Goal: Task Accomplishment & Management: Complete application form

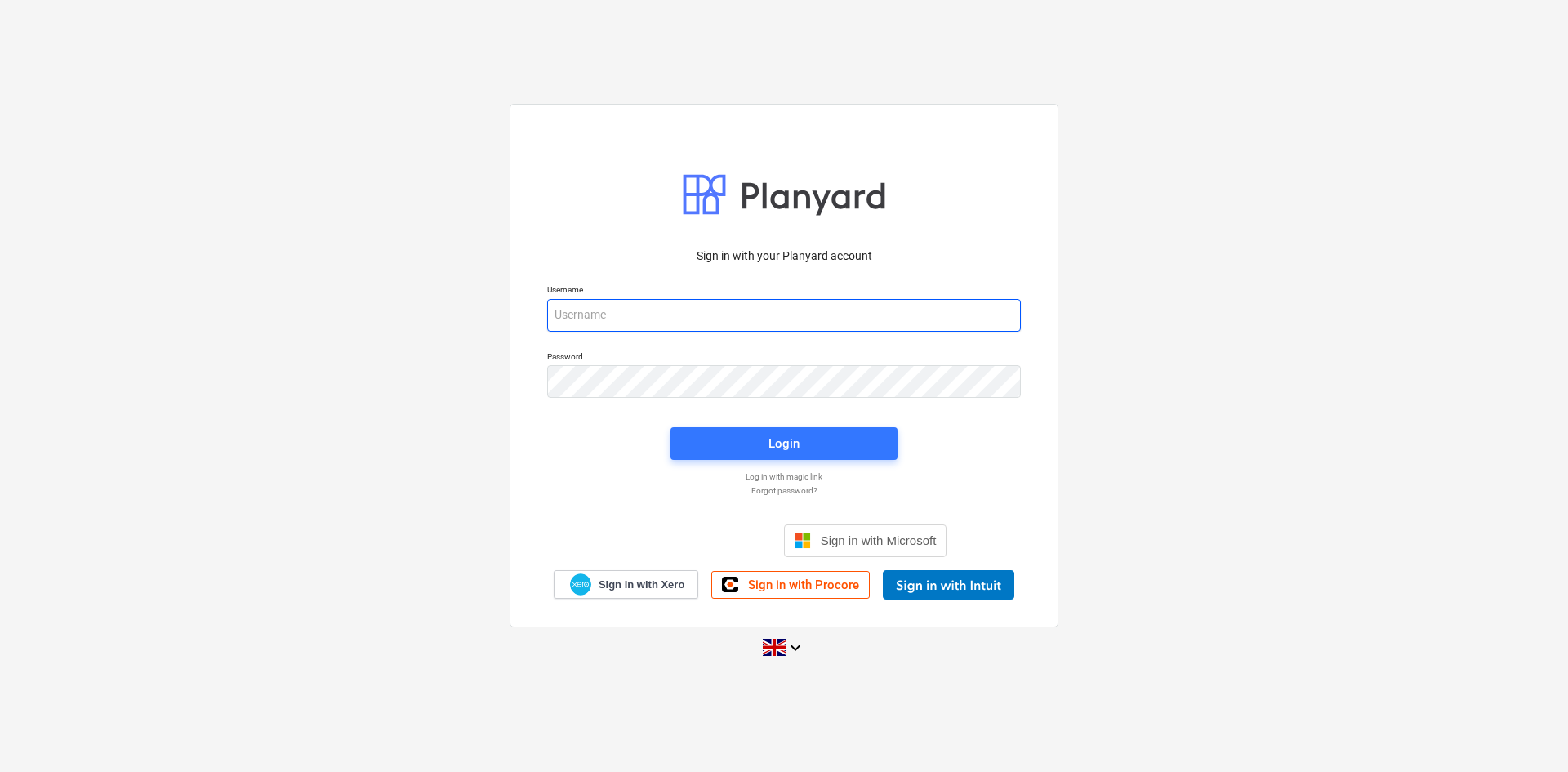
click at [625, 313] on input "email" at bounding box center [784, 315] width 474 height 33
type input "[PERSON_NAME][EMAIL_ADDRESS][PERSON_NAME][DOMAIN_NAME]"
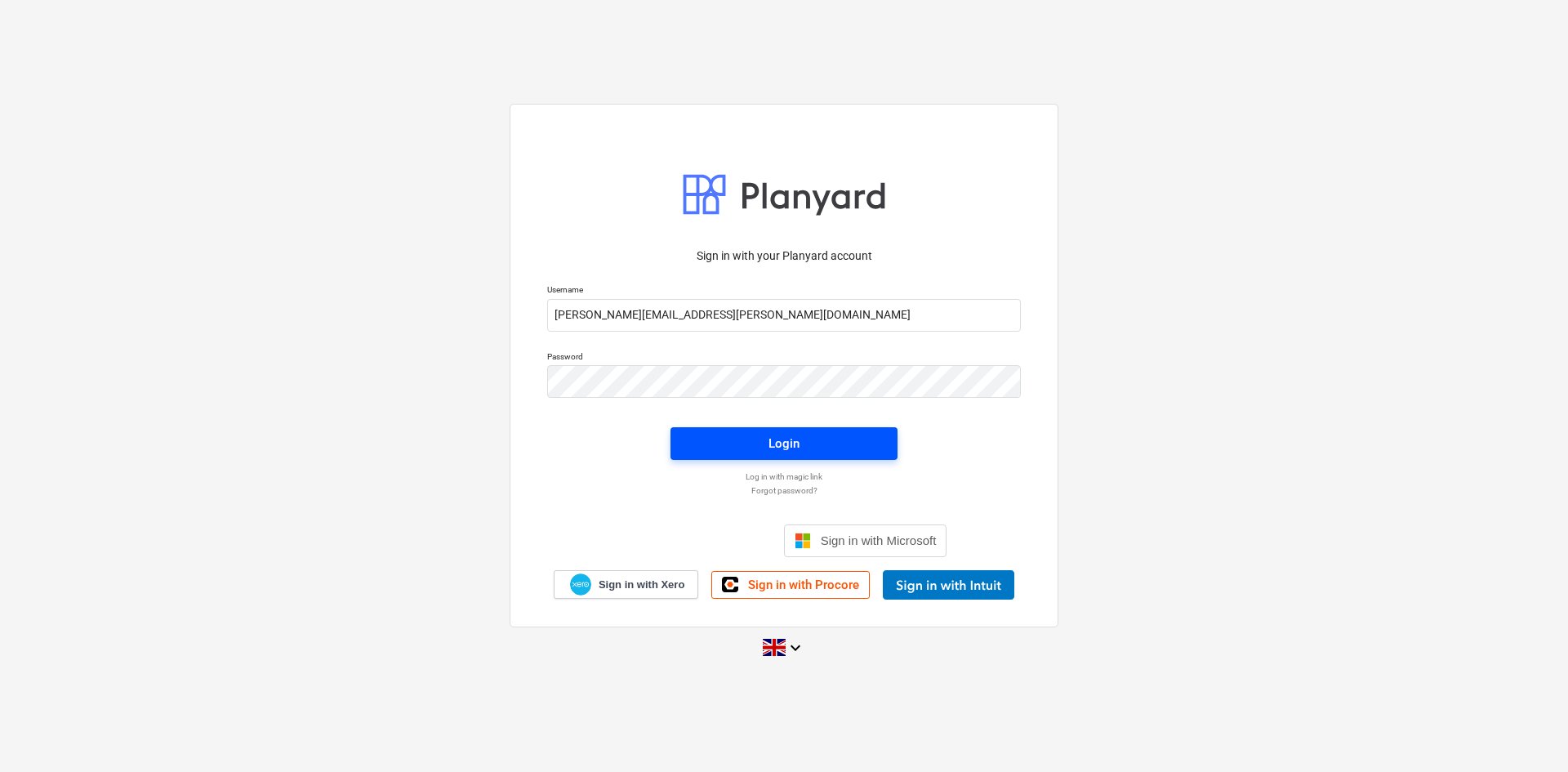
click at [828, 453] on span "Login" at bounding box center [784, 443] width 188 height 21
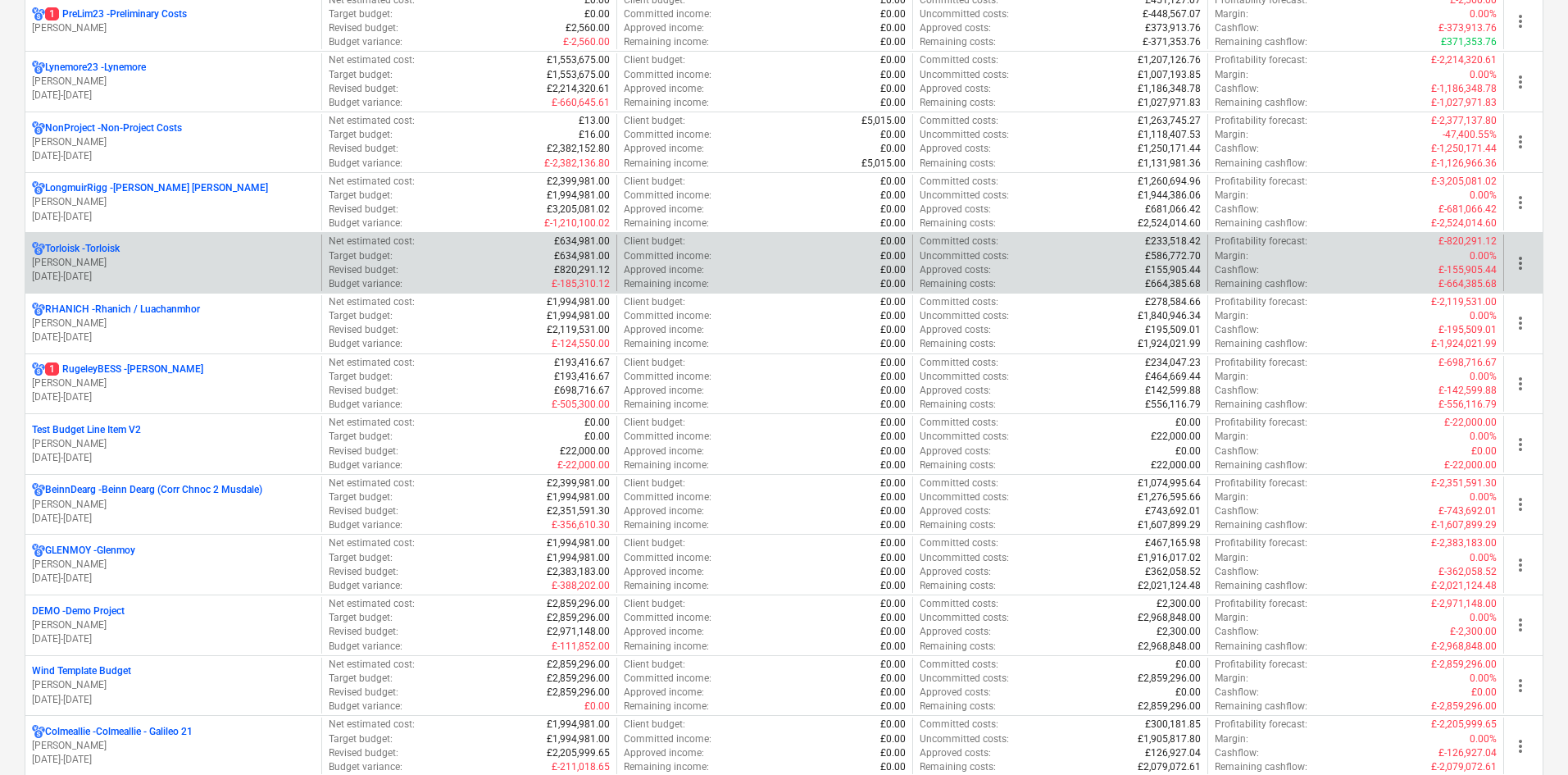
scroll to position [1149, 0]
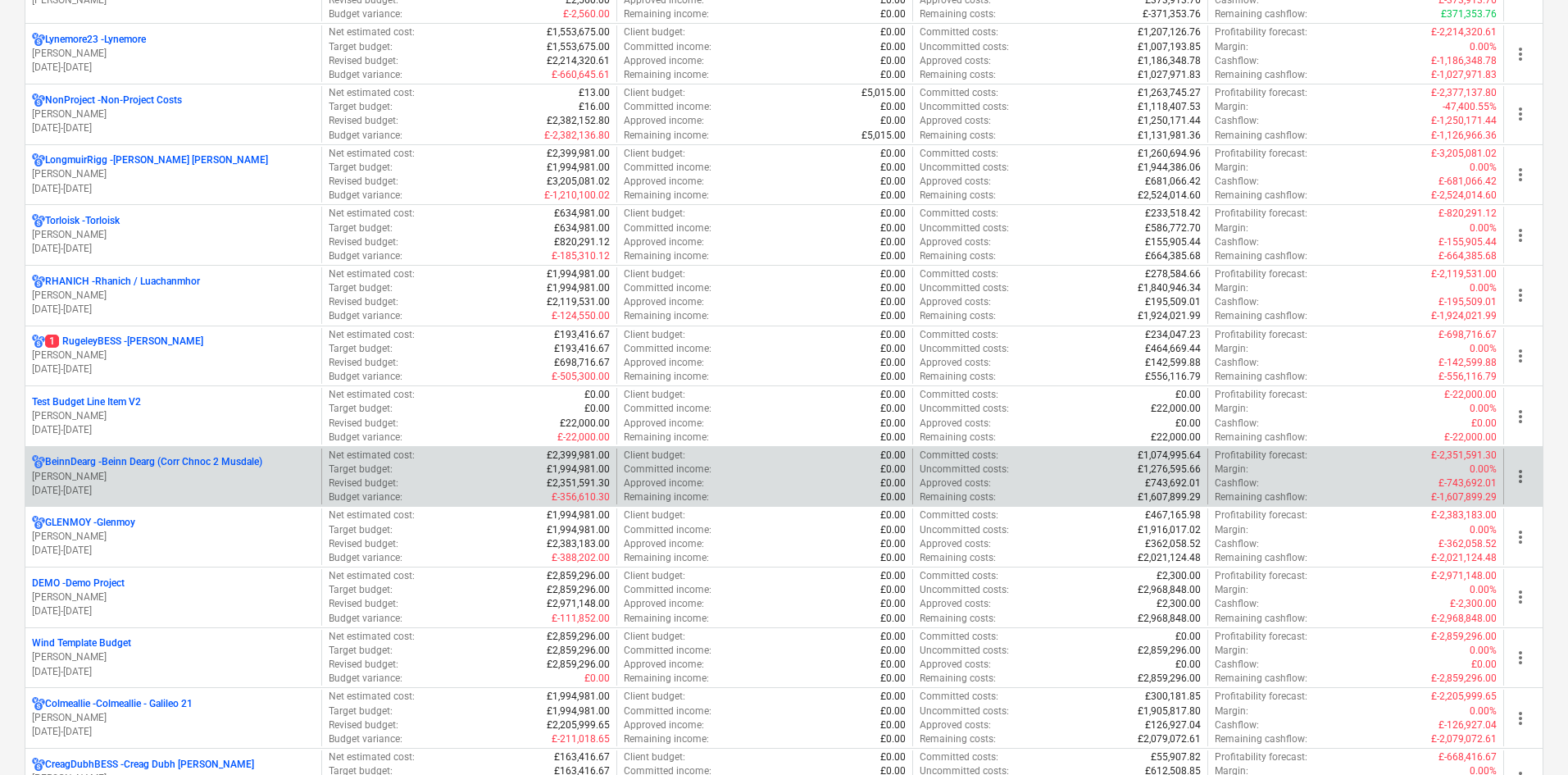
click at [232, 475] on p "[PERSON_NAME]" at bounding box center [173, 477] width 283 height 14
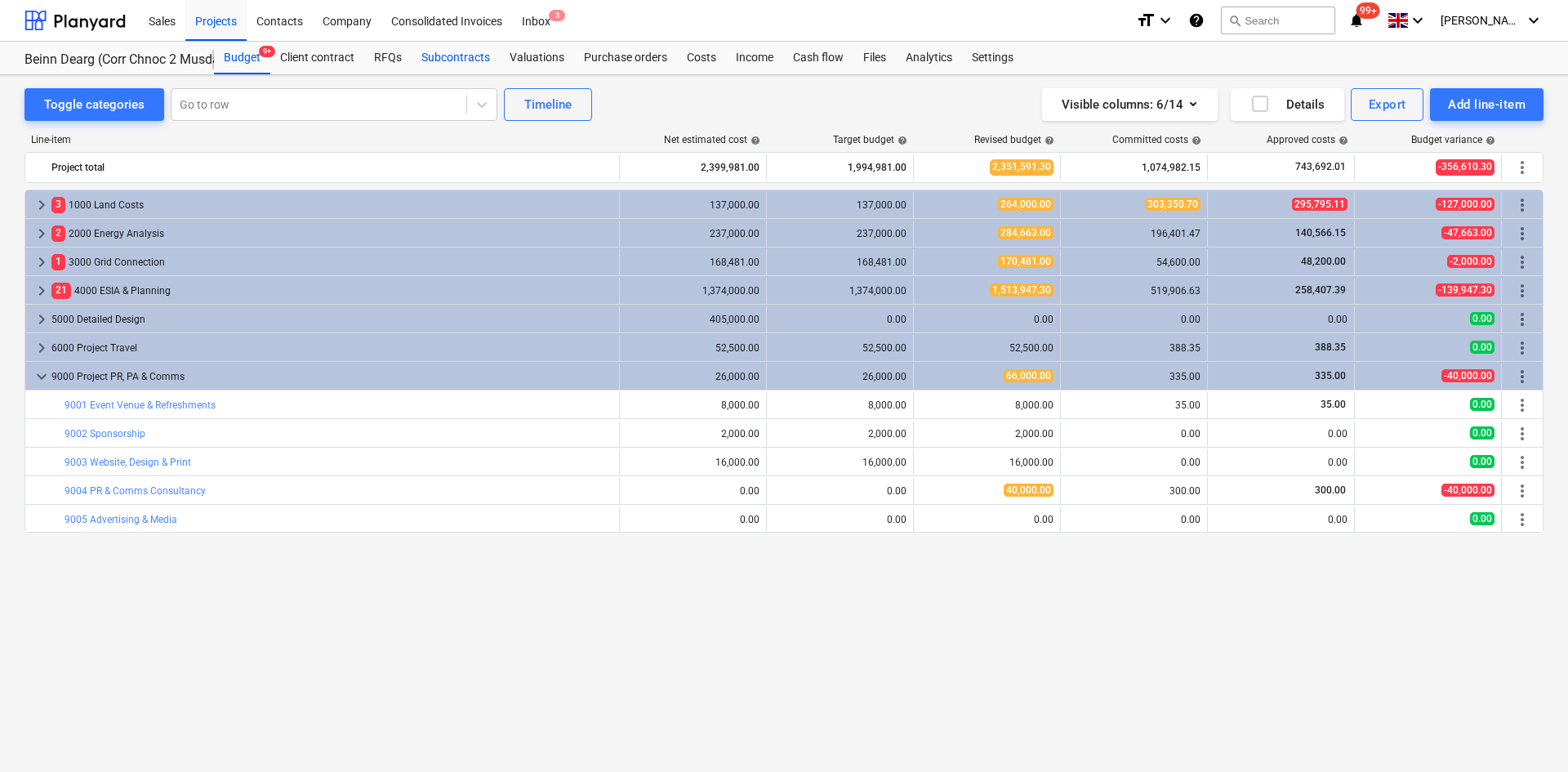
click at [468, 56] on div "Subcontracts" at bounding box center [455, 58] width 88 height 33
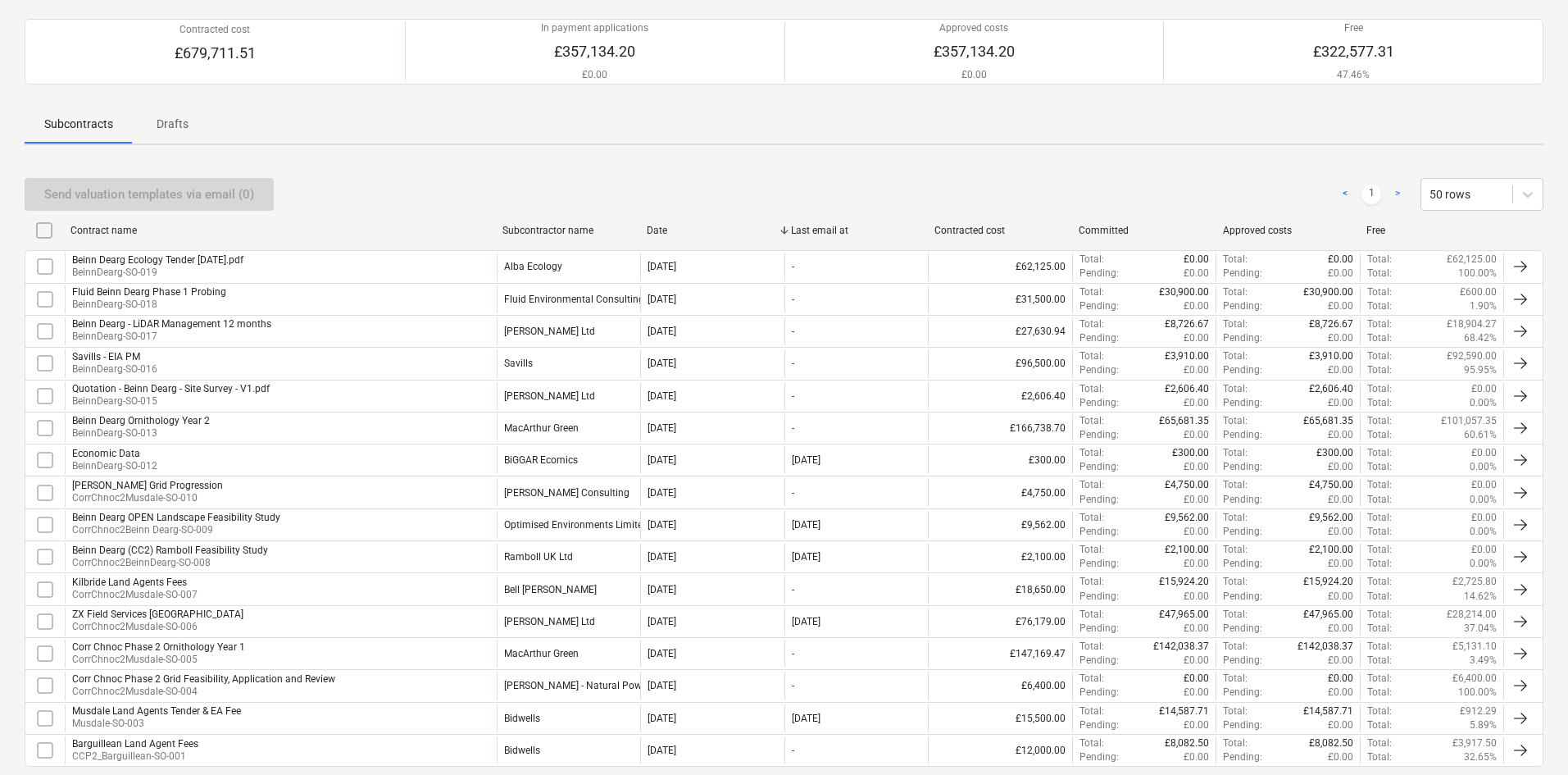
scroll to position [164, 0]
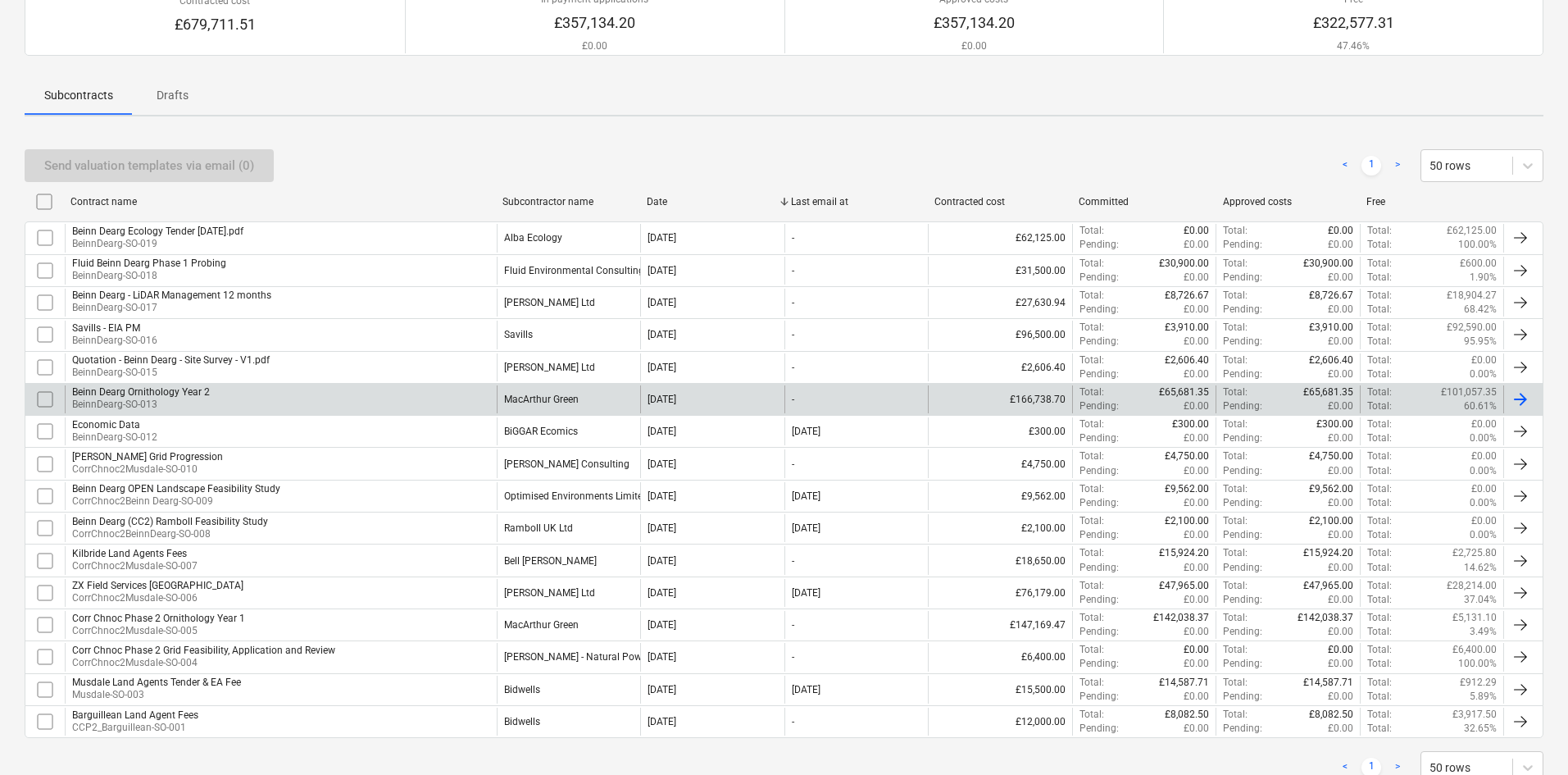
click at [316, 397] on div "Beinn Dearg Ornithology Year 2 BeinnDearg-SO-013" at bounding box center [280, 400] width 432 height 27
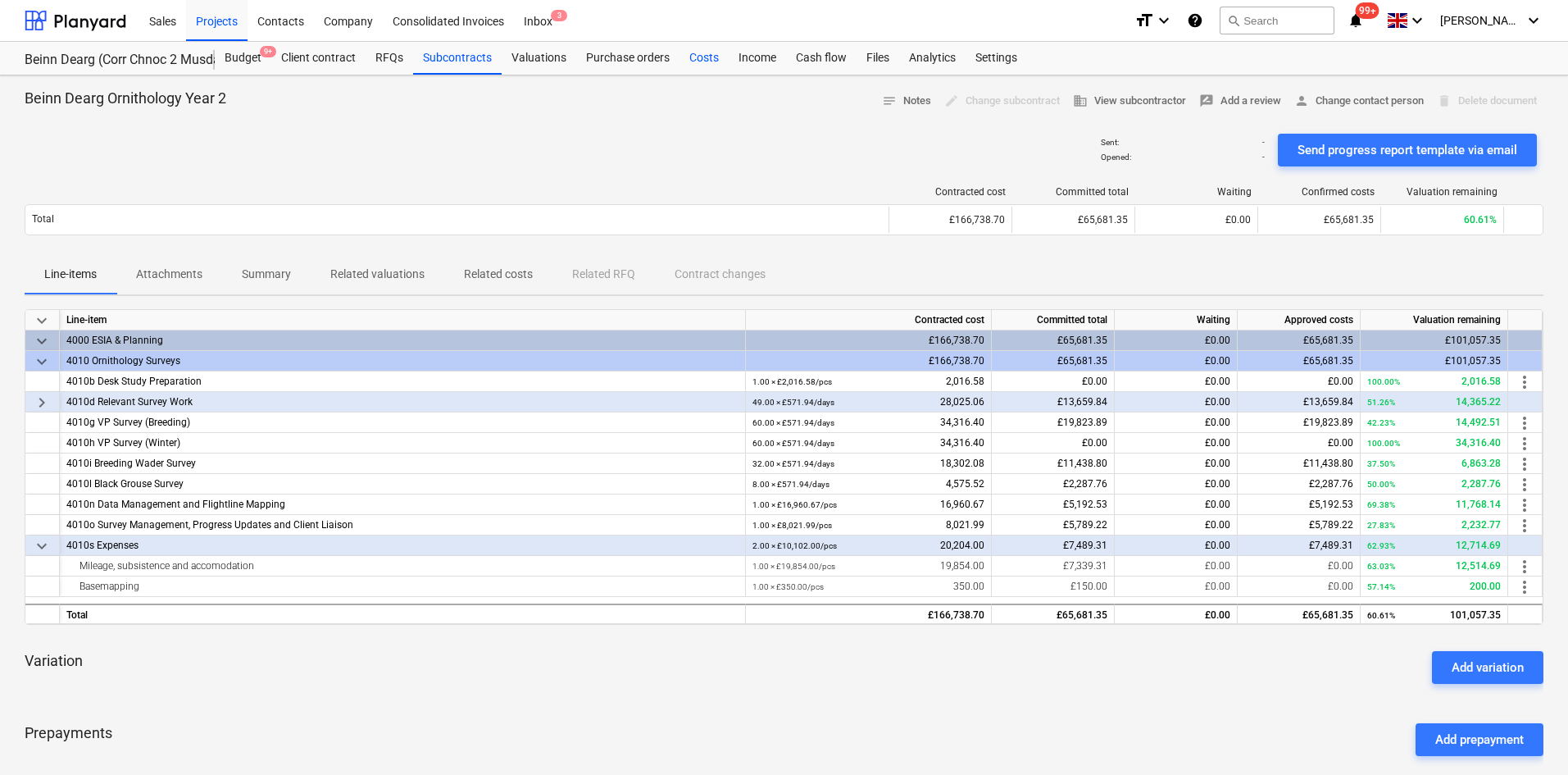
click at [714, 57] on div "Costs" at bounding box center [703, 58] width 49 height 33
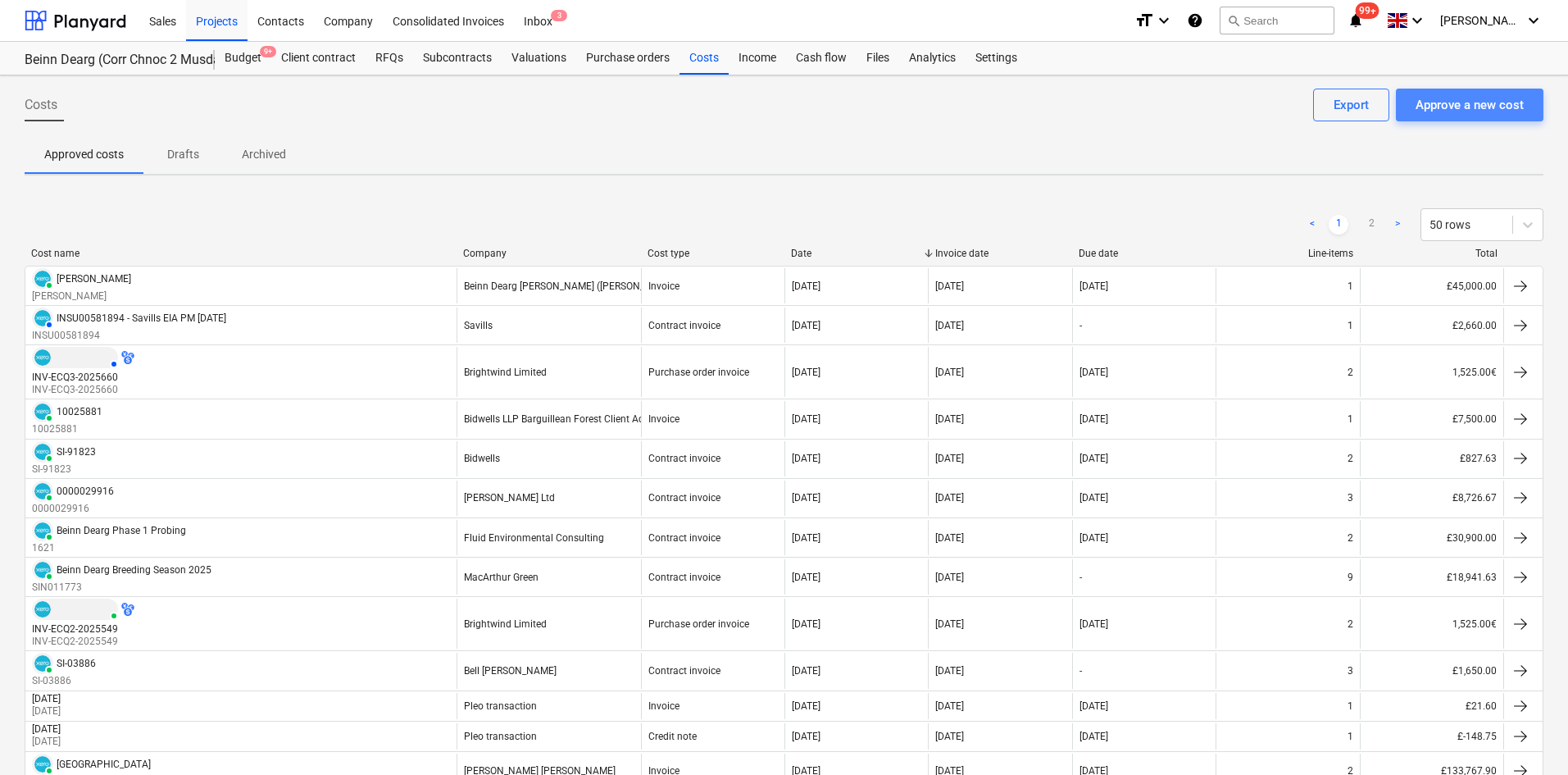
click at [1456, 104] on div "Approve a new cost" at bounding box center [1470, 105] width 108 height 21
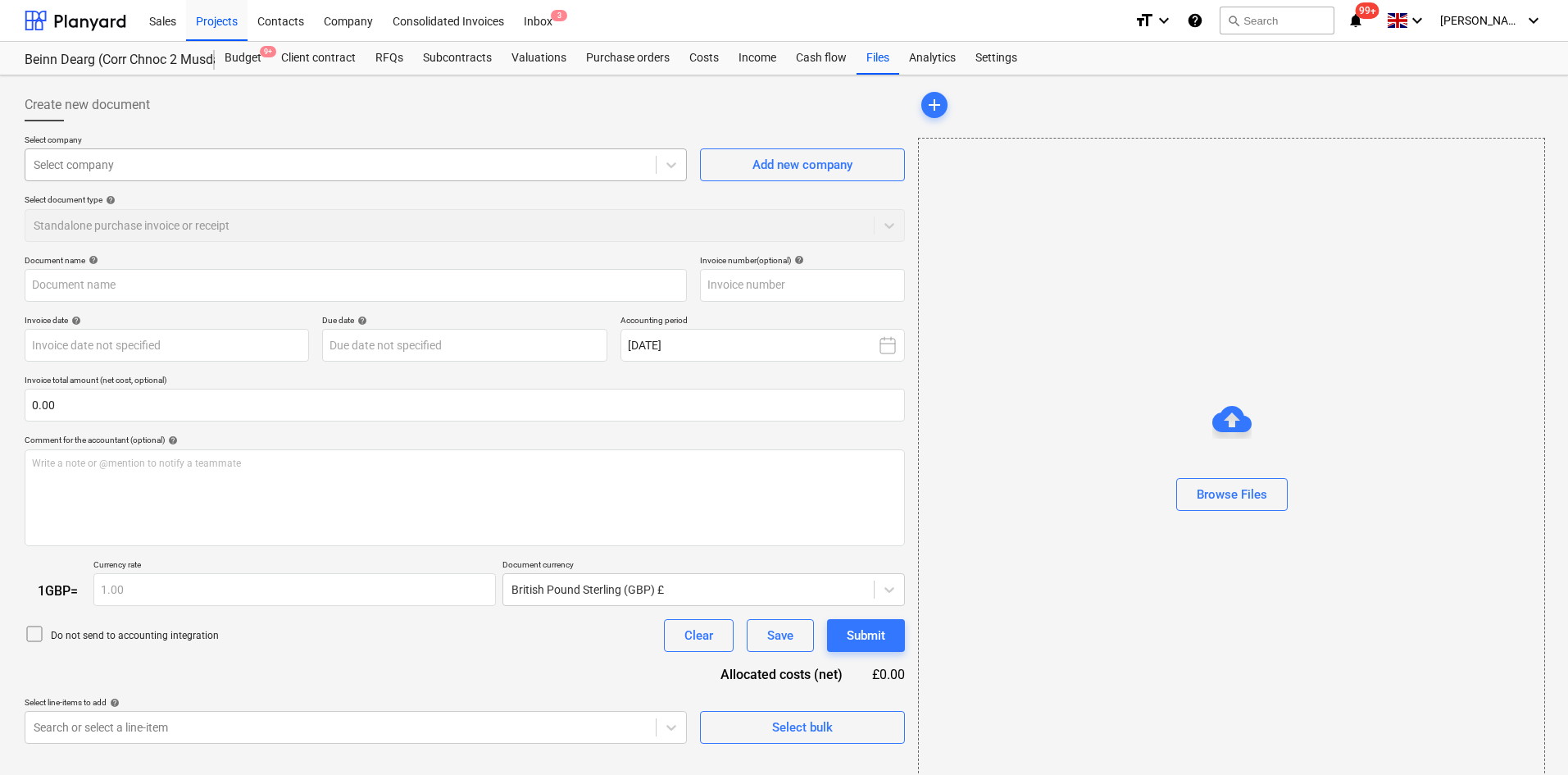
click at [277, 174] on div "Select company" at bounding box center [341, 165] width 630 height 23
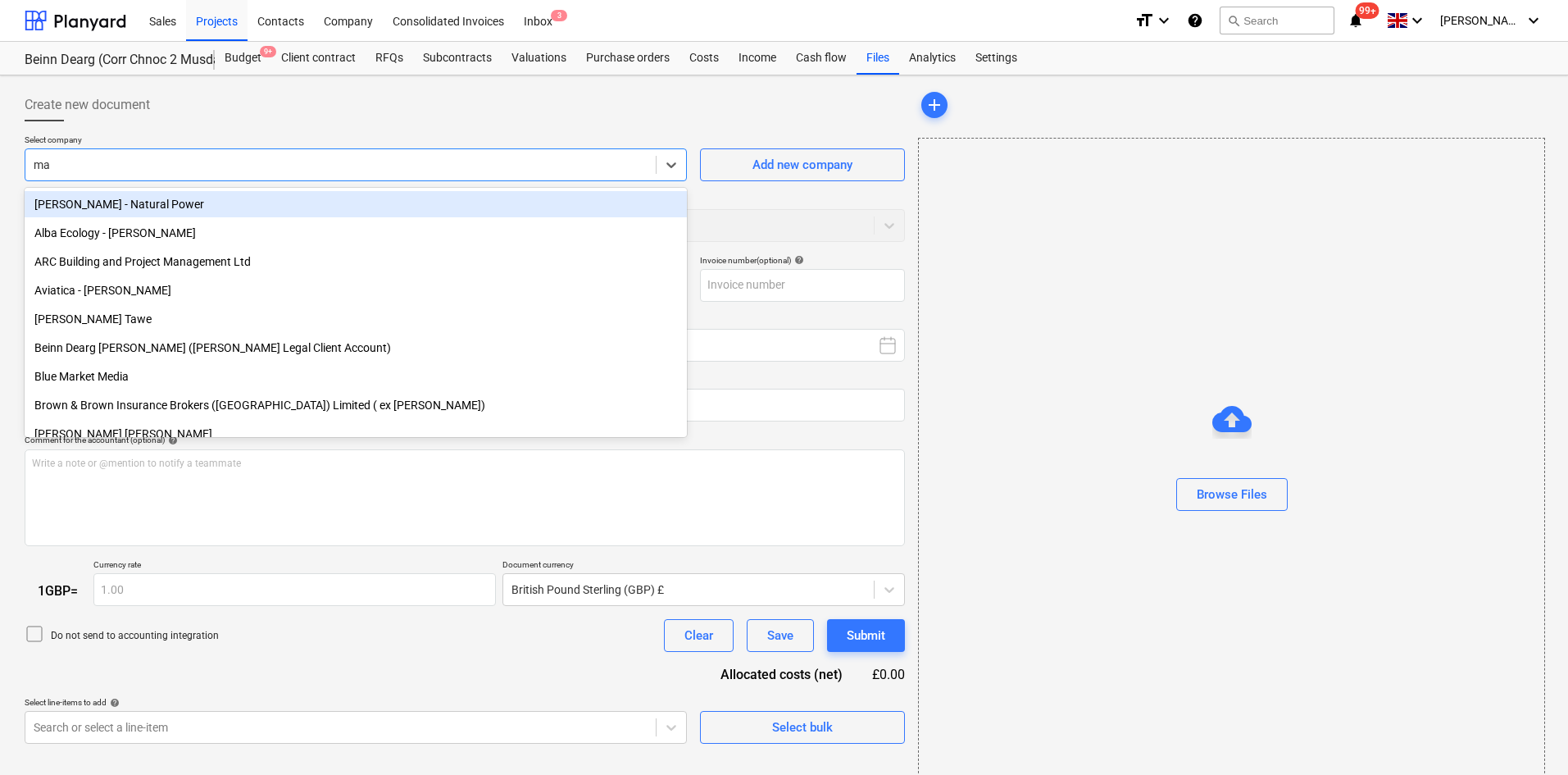
type input "mac"
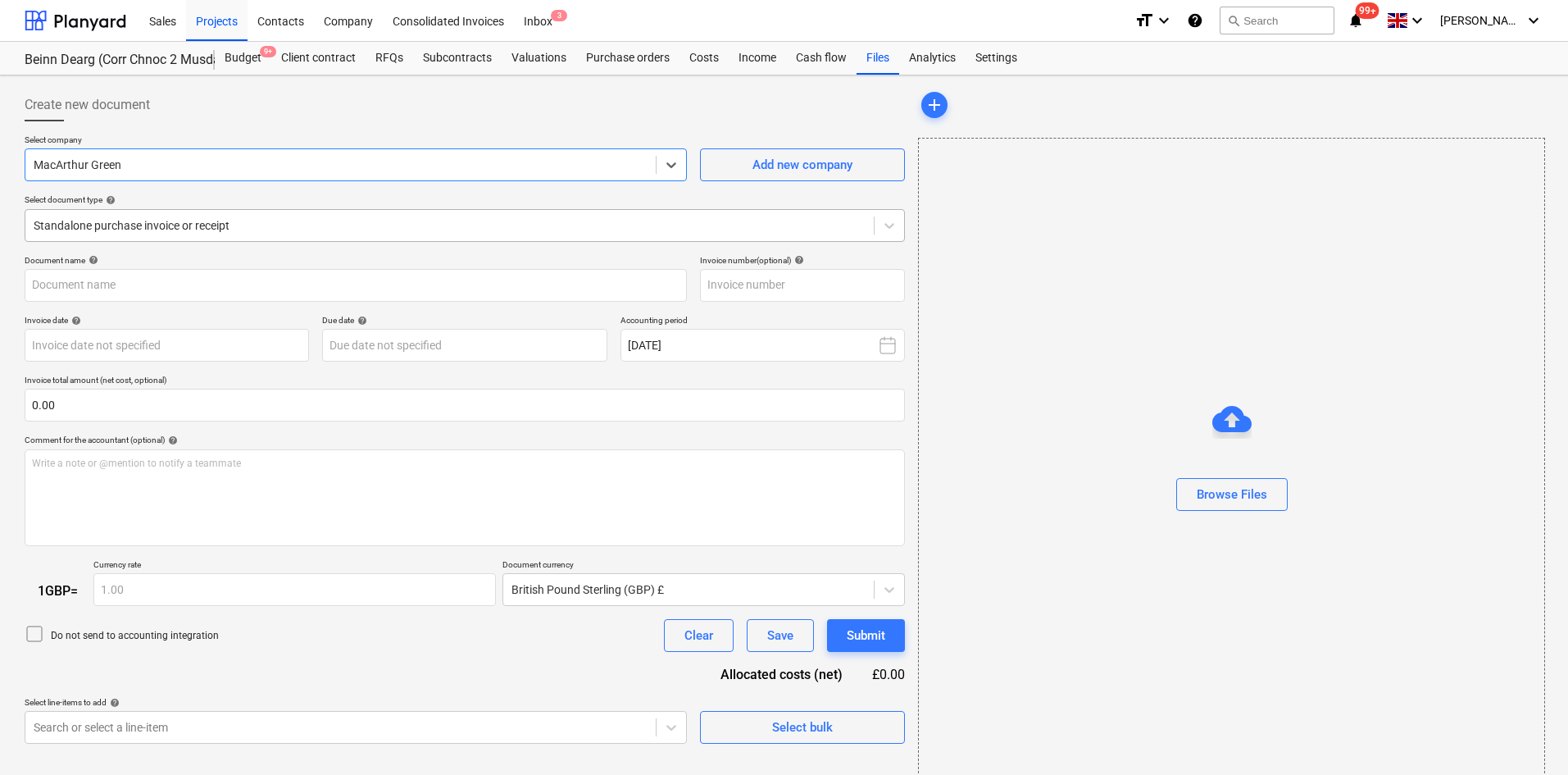
click at [274, 216] on div "Standalone purchase invoice or receipt" at bounding box center [450, 225] width 848 height 23
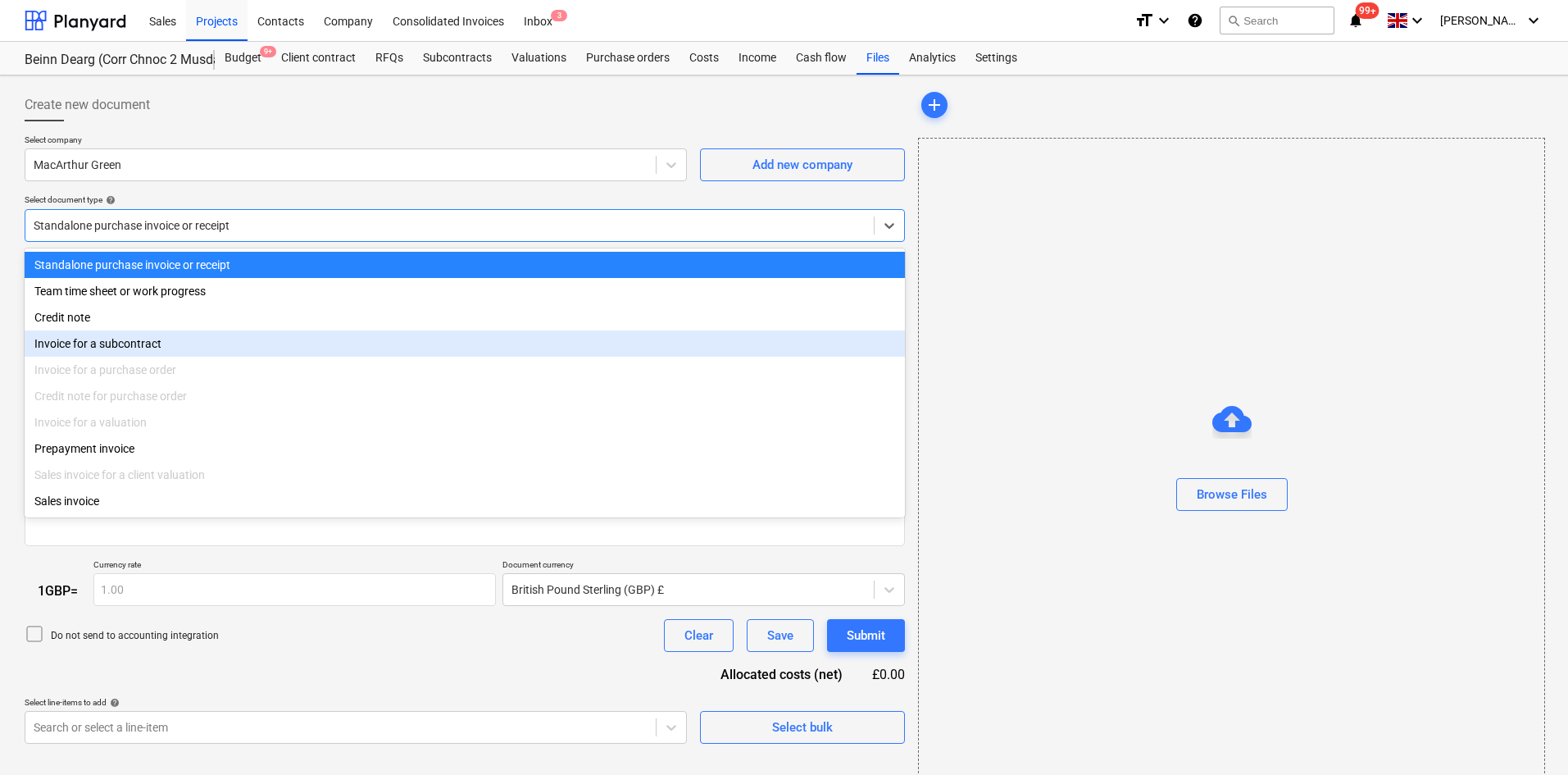
click at [226, 339] on div "Invoice for a subcontract" at bounding box center [465, 344] width 880 height 27
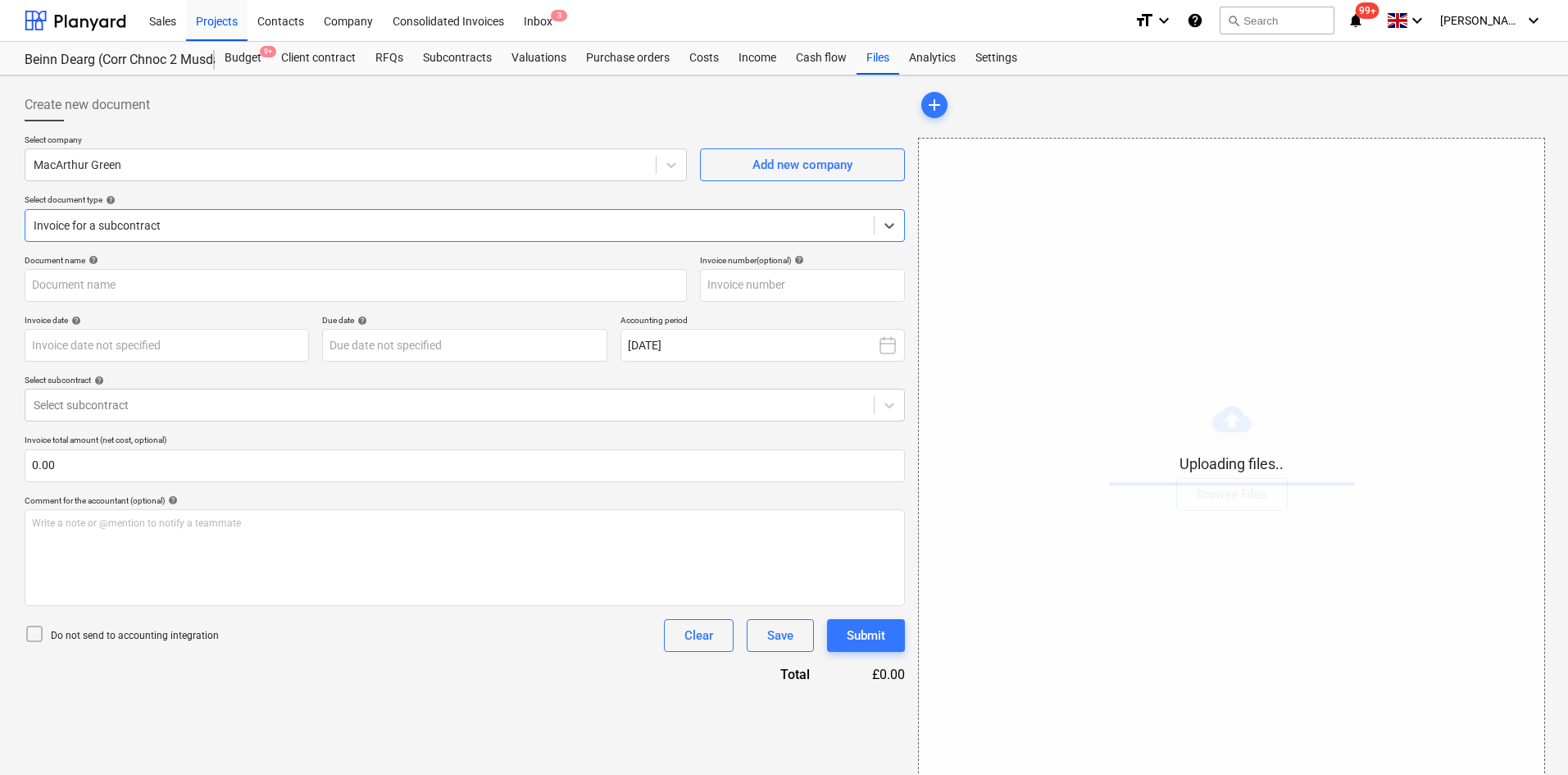
click at [280, 229] on div at bounding box center [449, 225] width 832 height 16
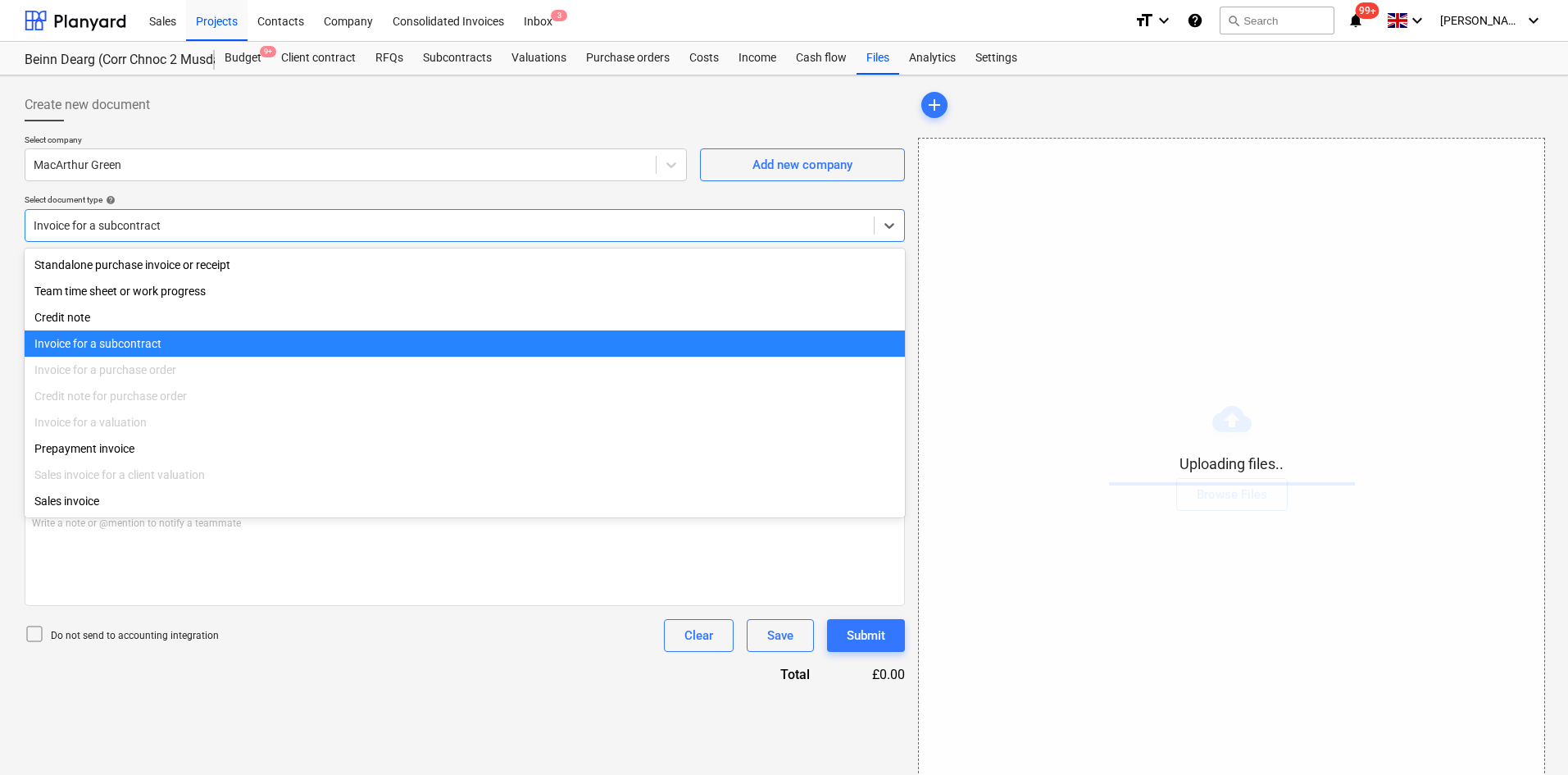
click at [160, 349] on div "Invoice for a subcontract" at bounding box center [465, 344] width 880 height 27
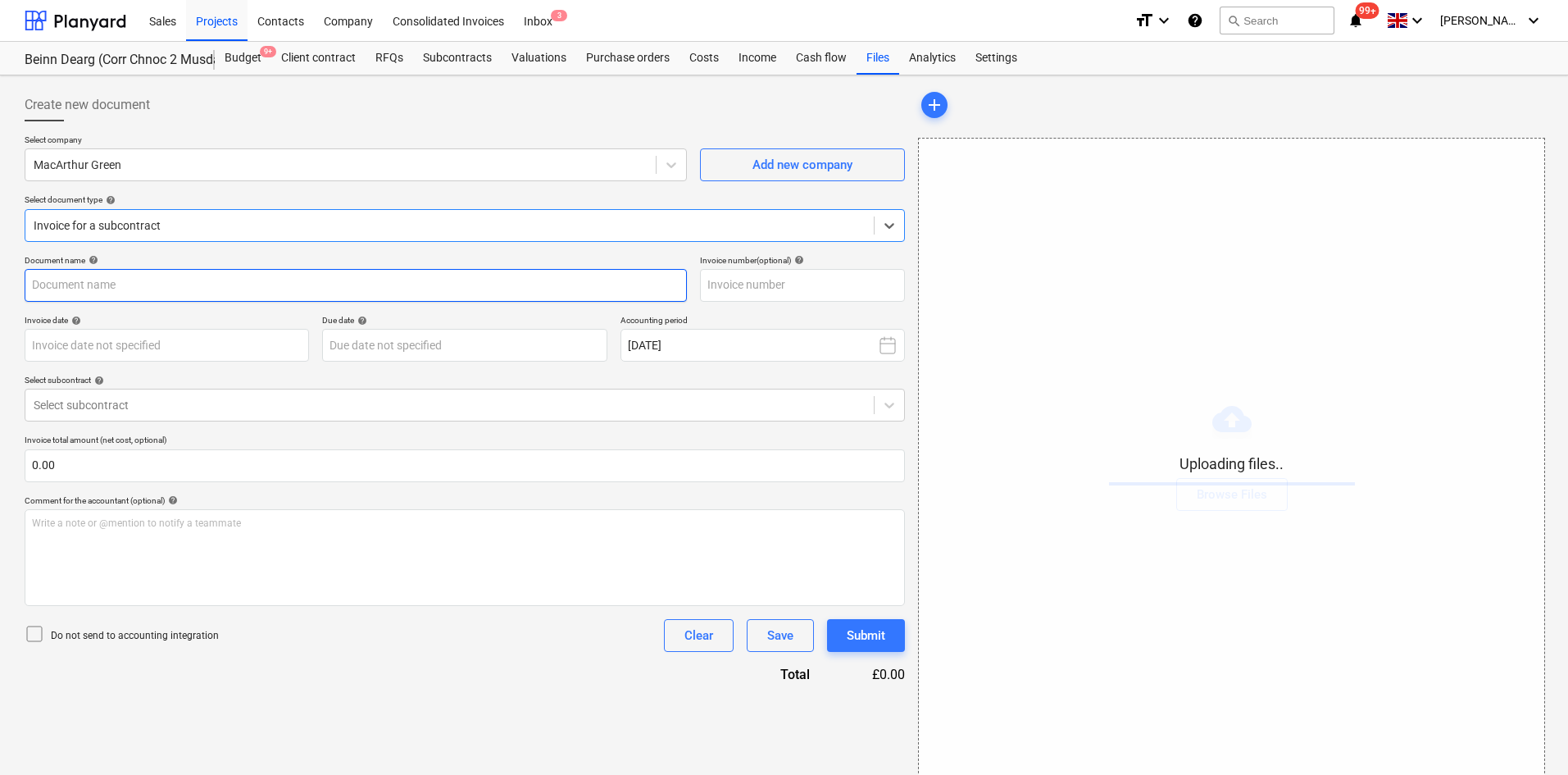
click at [140, 285] on input "text" at bounding box center [356, 285] width 662 height 33
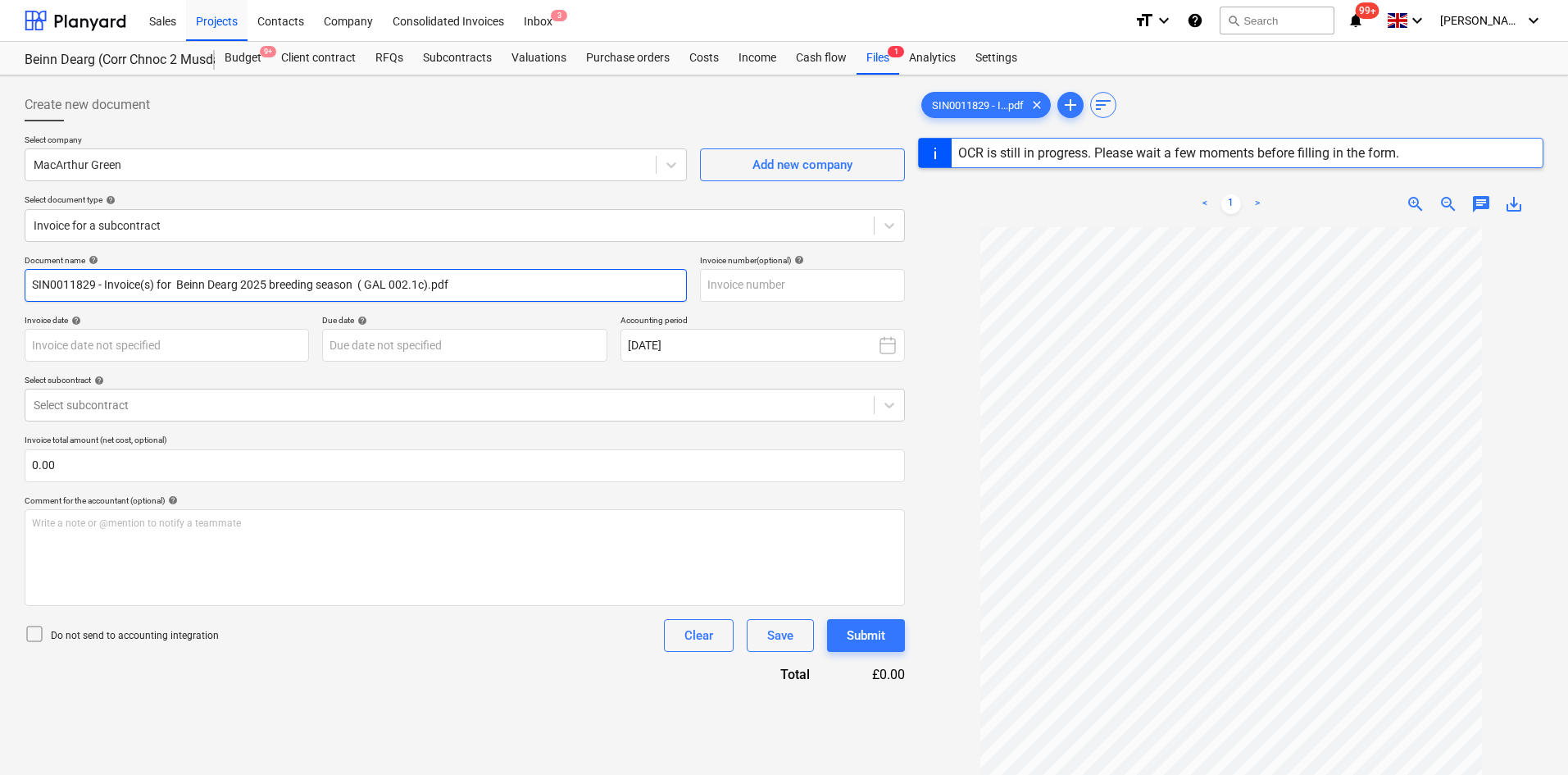
click at [234, 272] on input "SIN0011829 - Invoice(s) for Beinn Dearg 2025 breeding season ( GAL 002.1c).pdf" at bounding box center [356, 285] width 662 height 33
drag, startPoint x: 176, startPoint y: 284, endPoint x: 21, endPoint y: 281, distance: 155.0
click at [21, 281] on div "Create new document Select company MacArthur Green Add new company Select docum…" at bounding box center [465, 522] width 894 height 881
drag, startPoint x: 432, startPoint y: 282, endPoint x: 169, endPoint y: 293, distance: 263.2
click at [169, 293] on input "Beinn Dearg 2025 breeding season ( GAL 002.1c).pdf" at bounding box center [356, 285] width 662 height 33
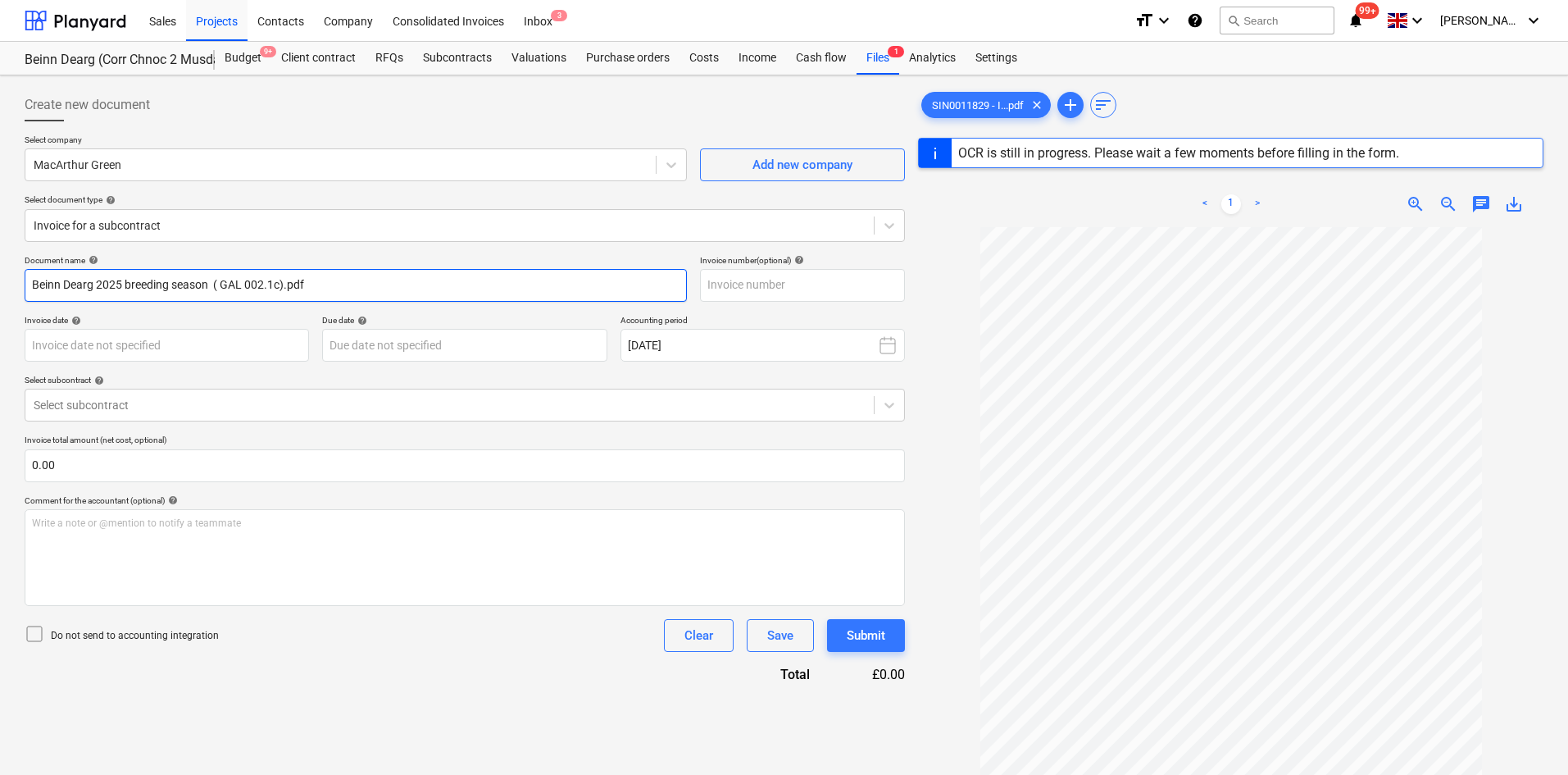
click at [30, 288] on input "Beinn Dearg 2025 breeding season ( GAL 002.1c).pdf" at bounding box center [356, 285] width 662 height 33
drag, startPoint x: 381, startPoint y: 296, endPoint x: 265, endPoint y: 282, distance: 116.8
click at [265, 282] on input "MacGreen Beinn Dearg 2025 breeding season ( GAL 002.1c).pdf" at bounding box center [356, 285] width 662 height 33
type input "MacGreen Beinn Dearg 2025 breeding season"
click at [744, 280] on input "text" at bounding box center [802, 285] width 205 height 33
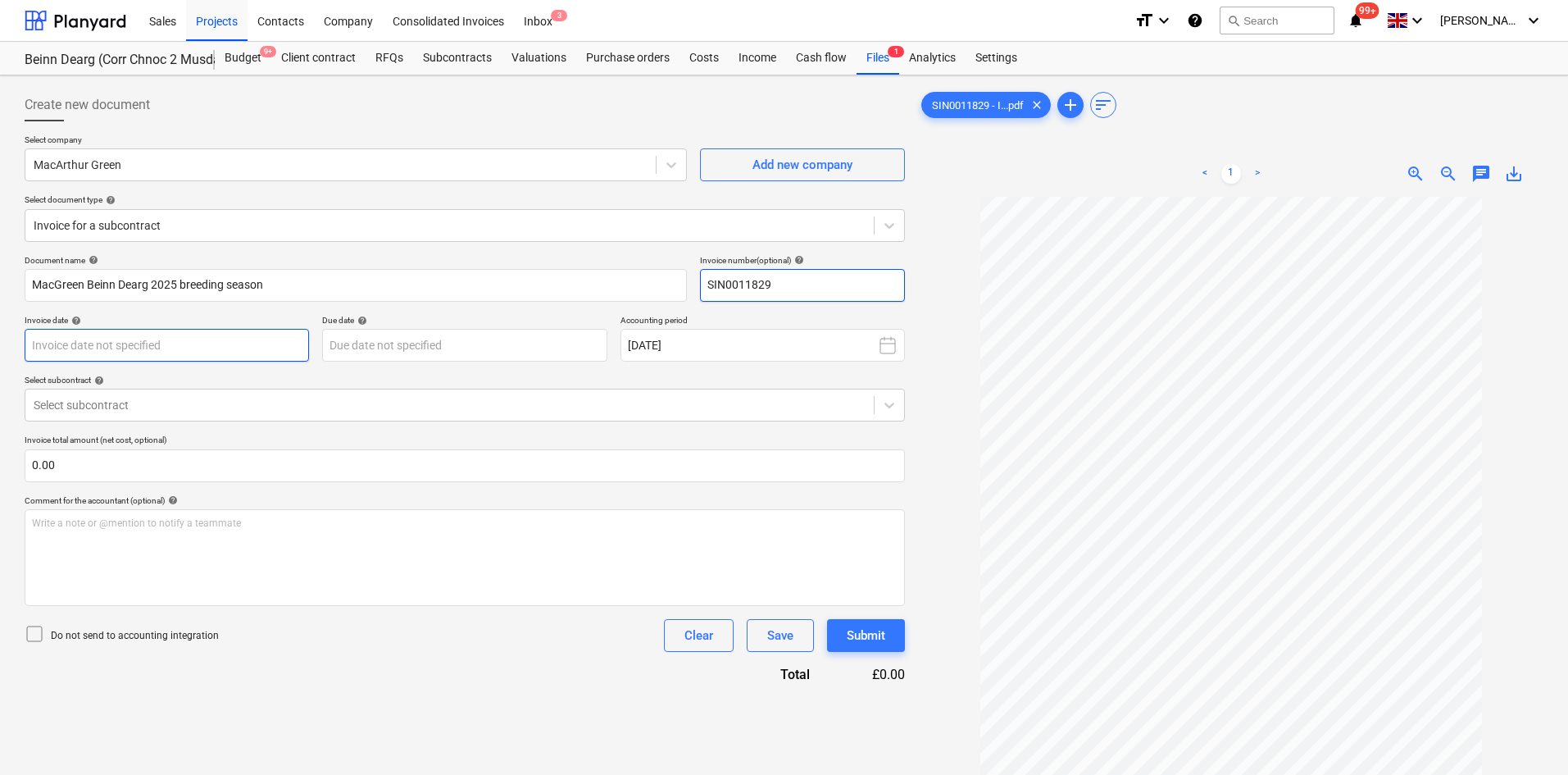
type input "SIN0011829"
click at [179, 353] on body "Sales Projects Contacts Company Consolidated Invoices Inbox 3 format_size keybo…" at bounding box center [784, 388] width 1568 height 775
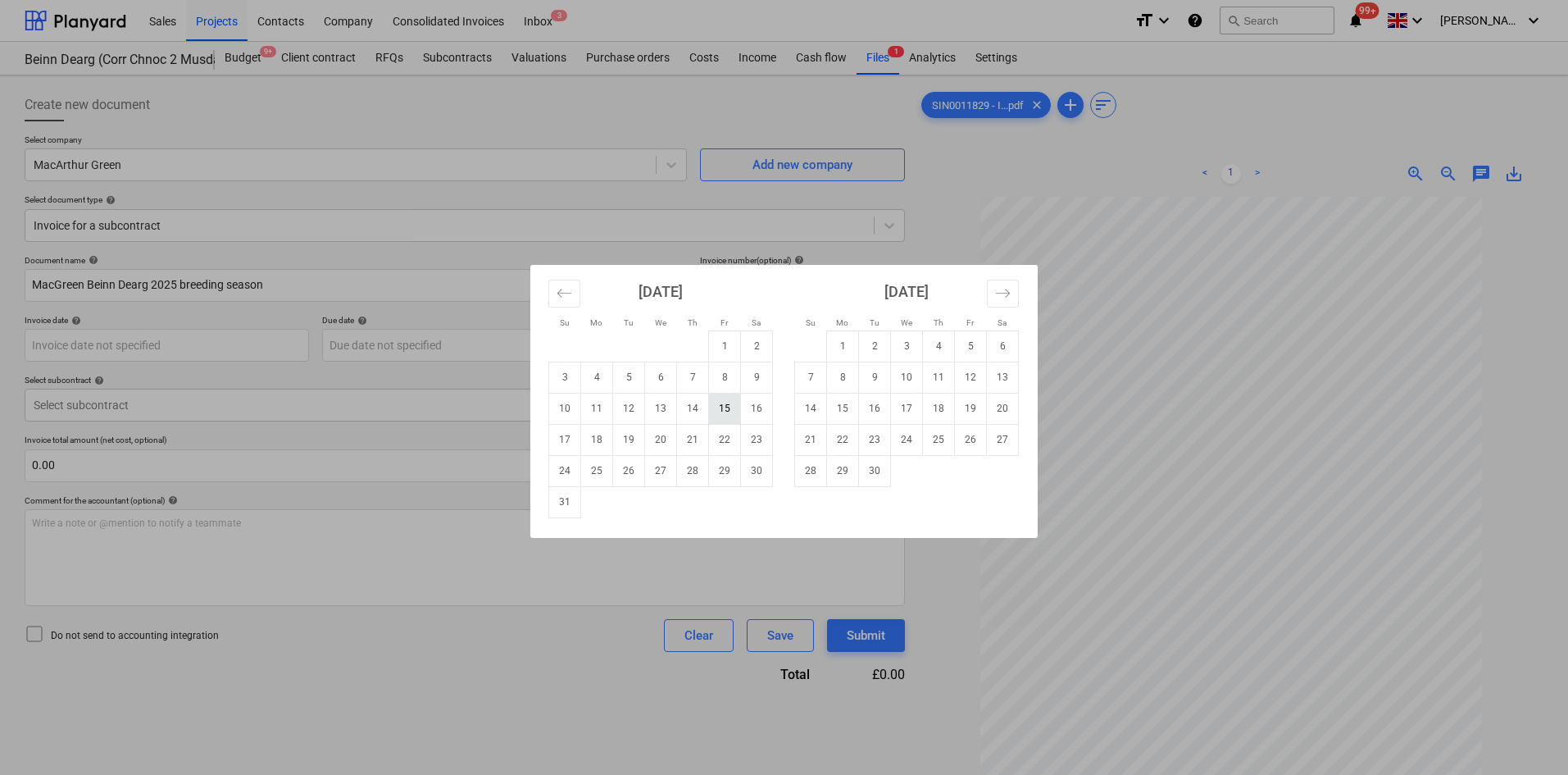
click at [714, 404] on td "15" at bounding box center [725, 408] width 32 height 31
type input "[DATE]"
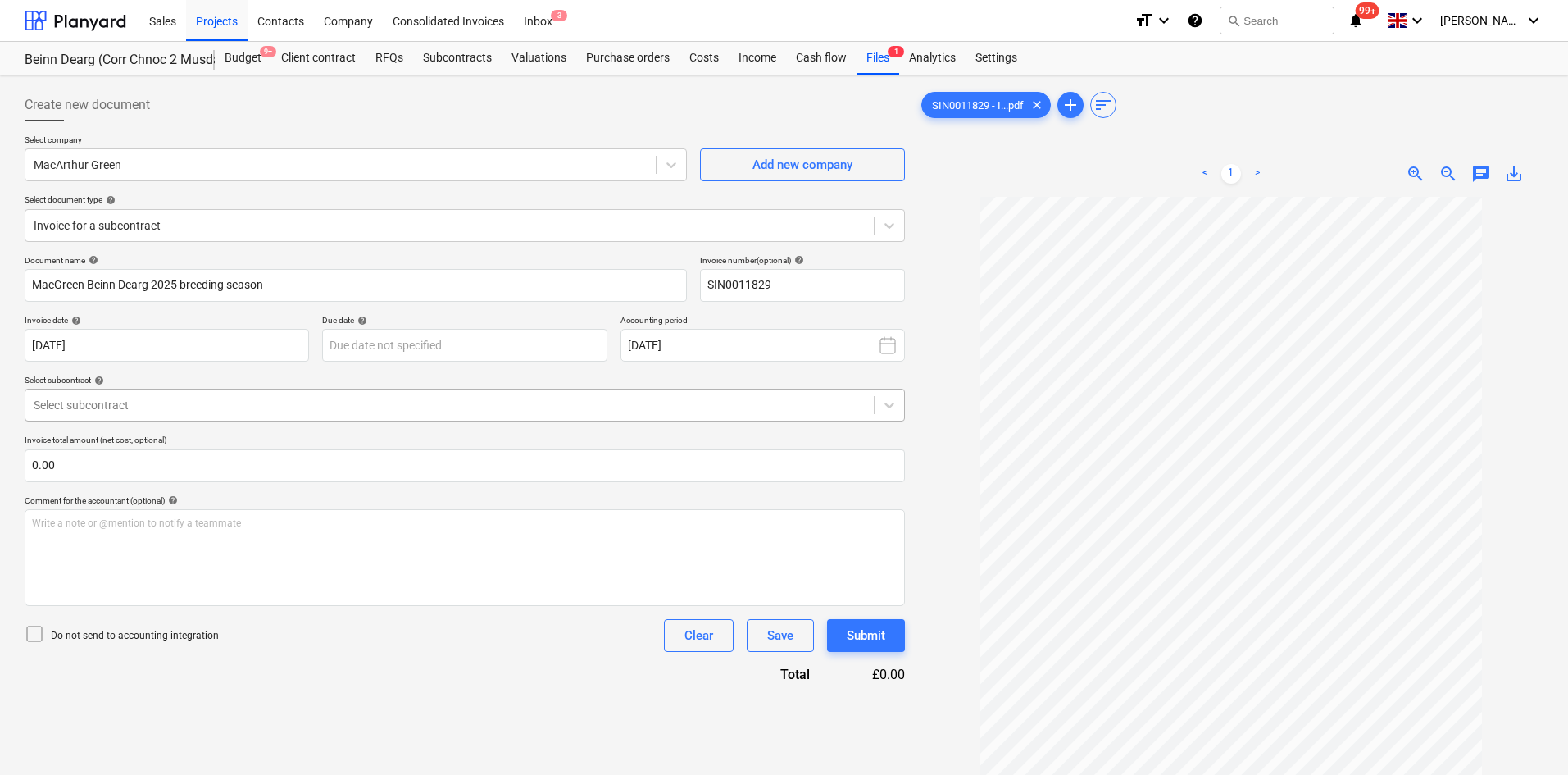
click at [238, 417] on div "Select subcontract" at bounding box center [450, 405] width 848 height 23
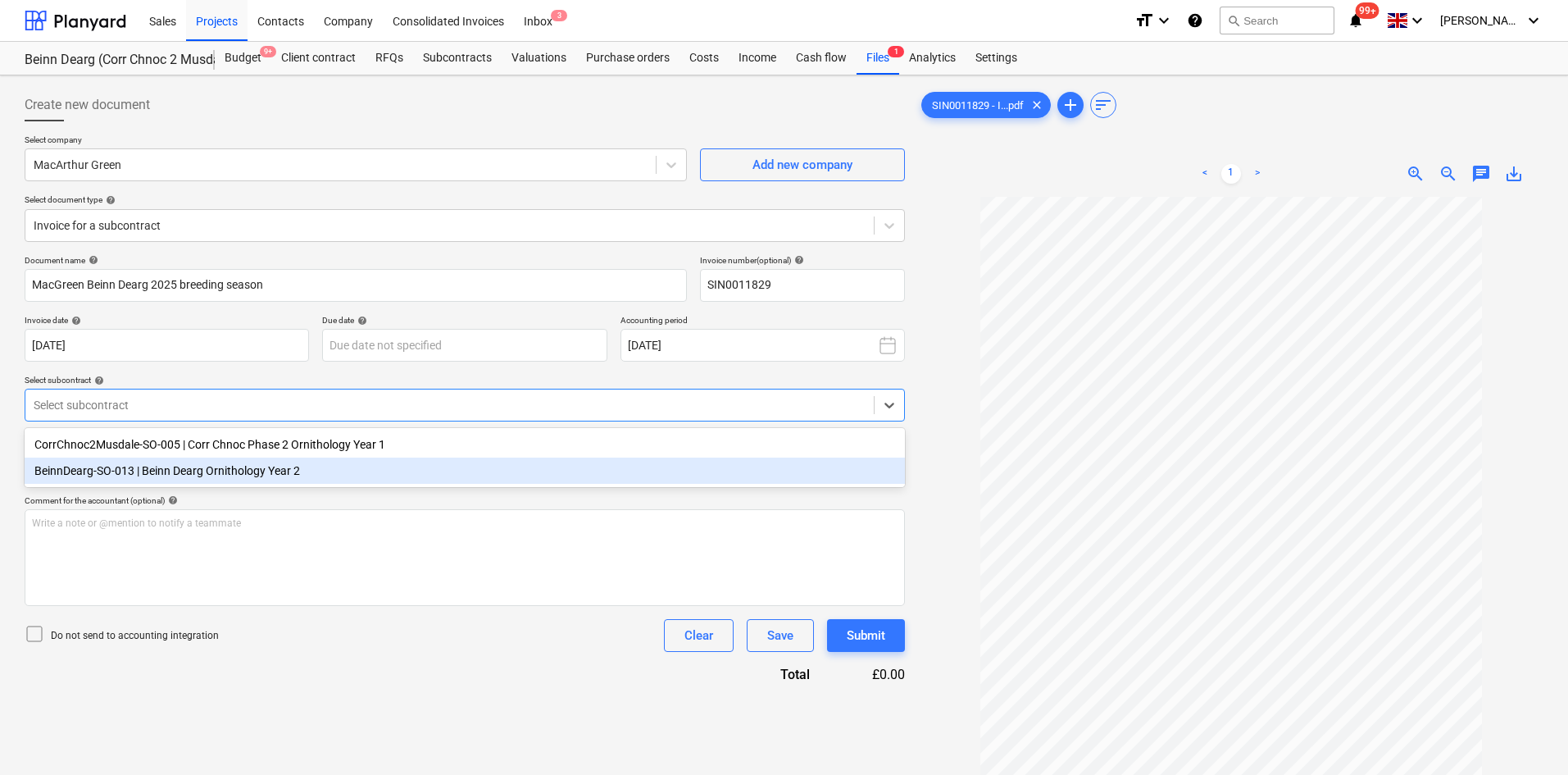
click at [252, 473] on div "BeinnDearg-SO-013 | Beinn Dearg Ornithology Year 2" at bounding box center [465, 471] width 880 height 27
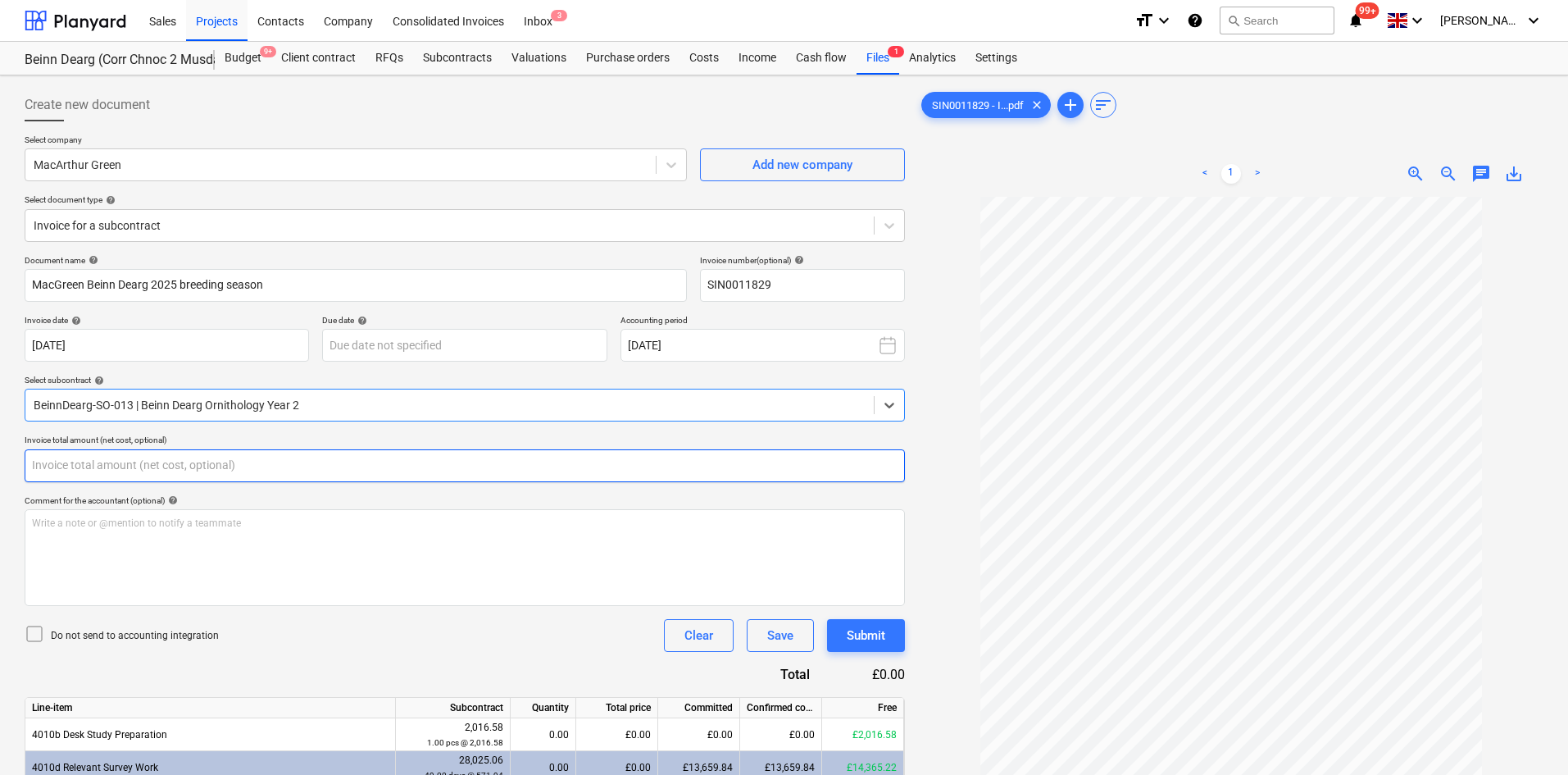
click at [234, 467] on input "text" at bounding box center [465, 466] width 880 height 33
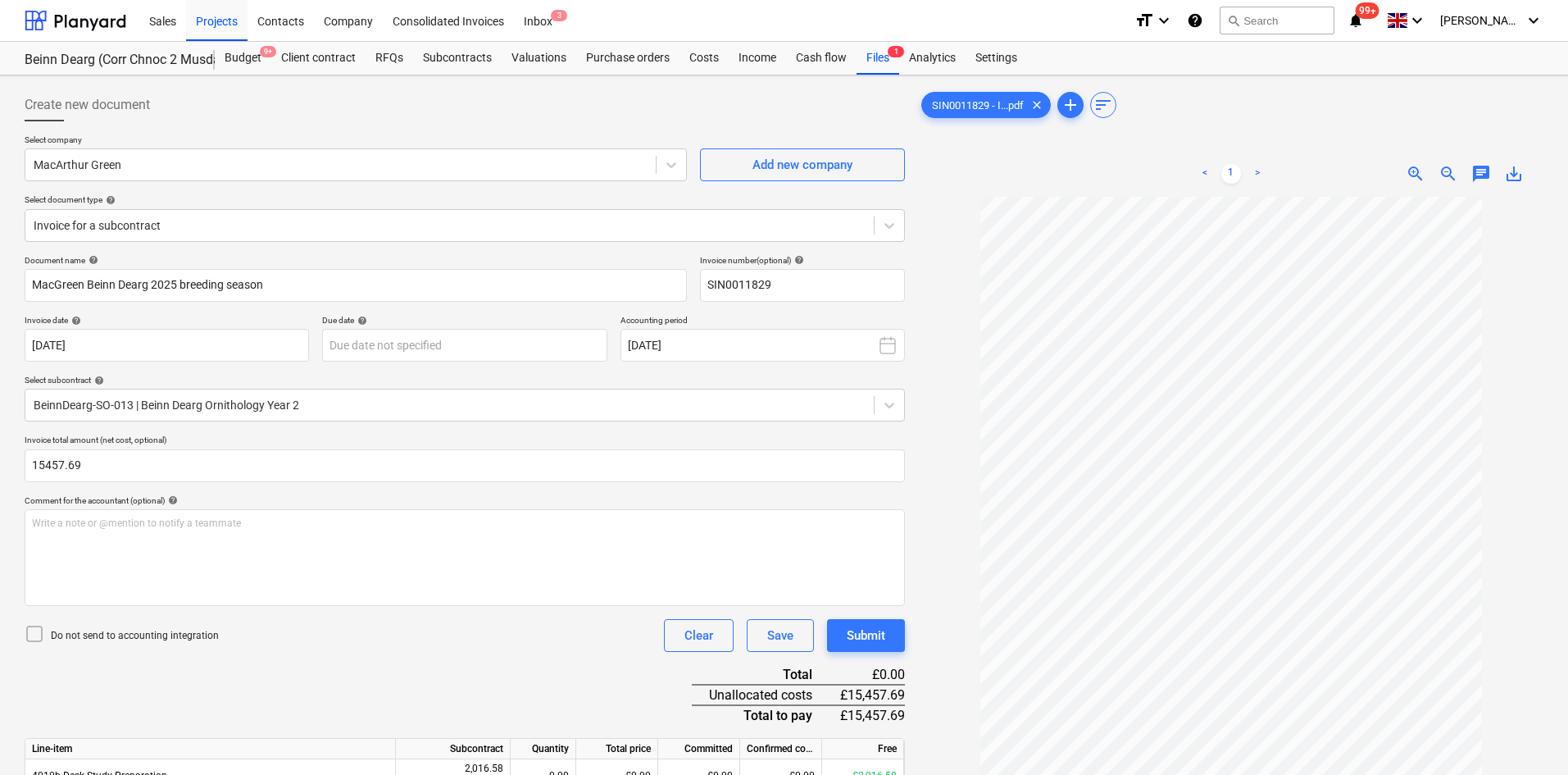
type input "15,457.69"
click at [352, 638] on div "Do not send to accounting integration Clear Save Submit" at bounding box center [465, 636] width 880 height 33
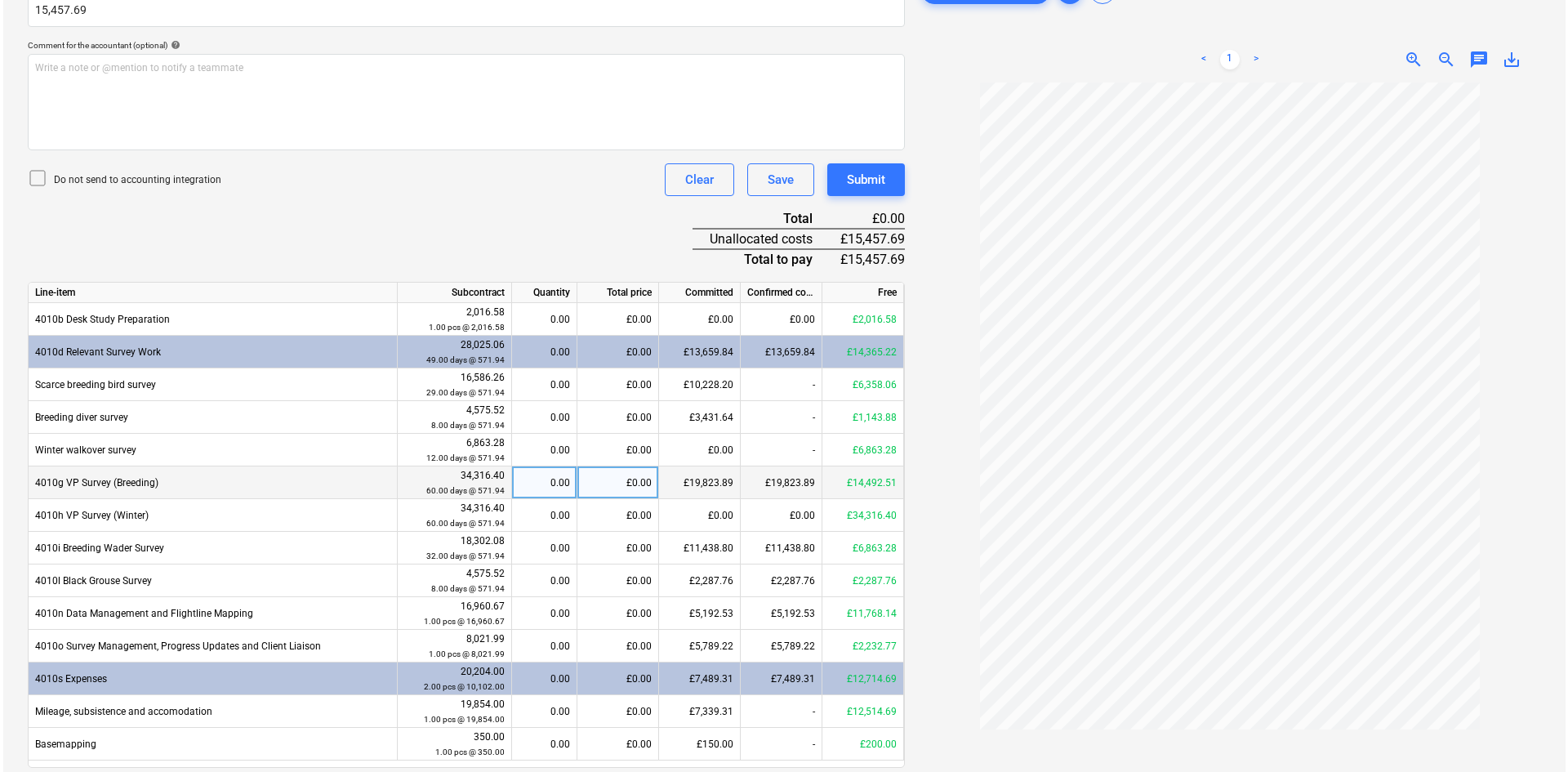
scroll to position [508, 0]
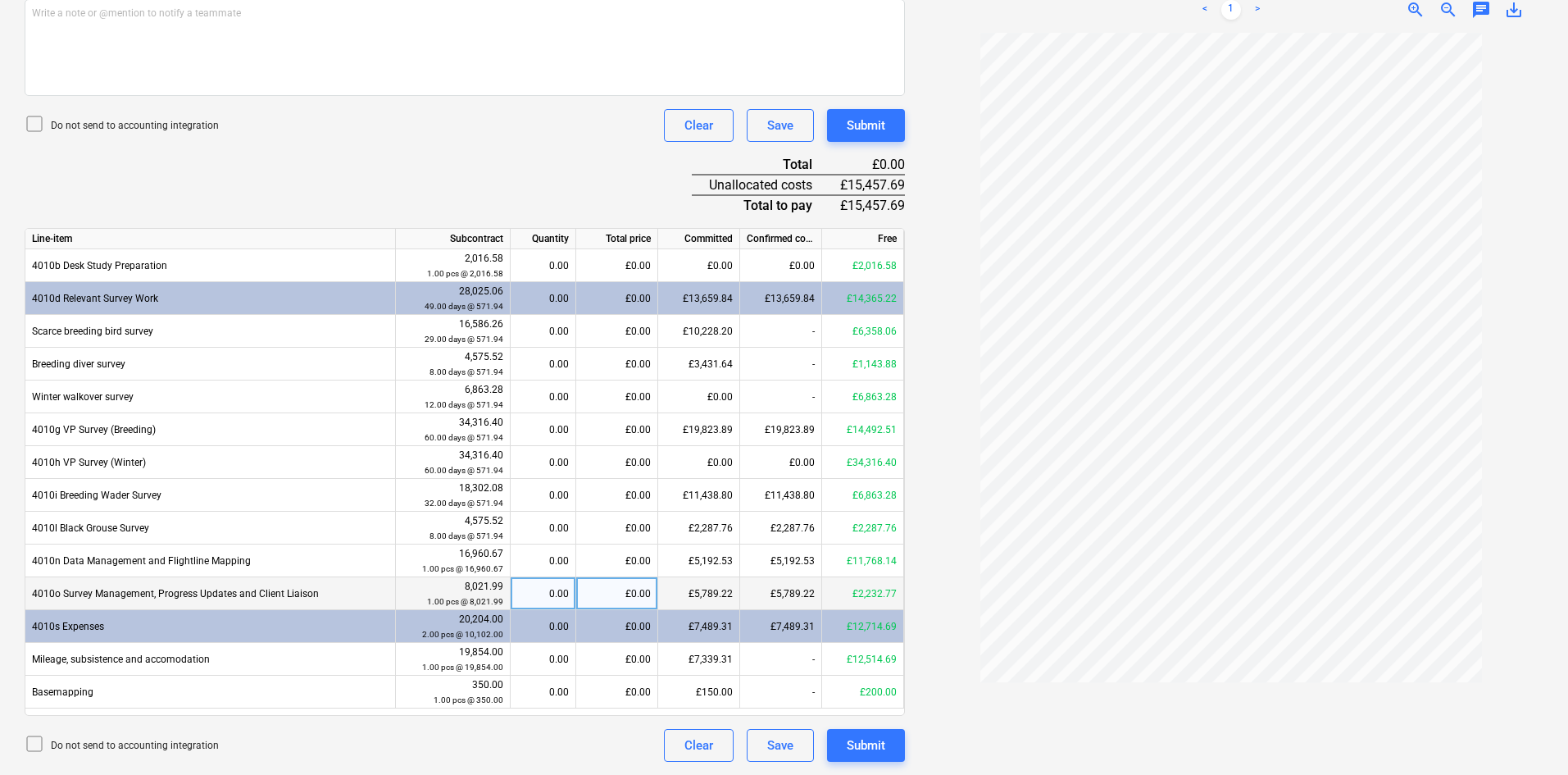
click at [635, 595] on div "£0.00" at bounding box center [617, 594] width 82 height 33
type input "800.59"
click at [435, 178] on div "Document name help MacGreen Beinn Dearg 2025 breeding season Invoice number (op…" at bounding box center [465, 253] width 880 height 1017
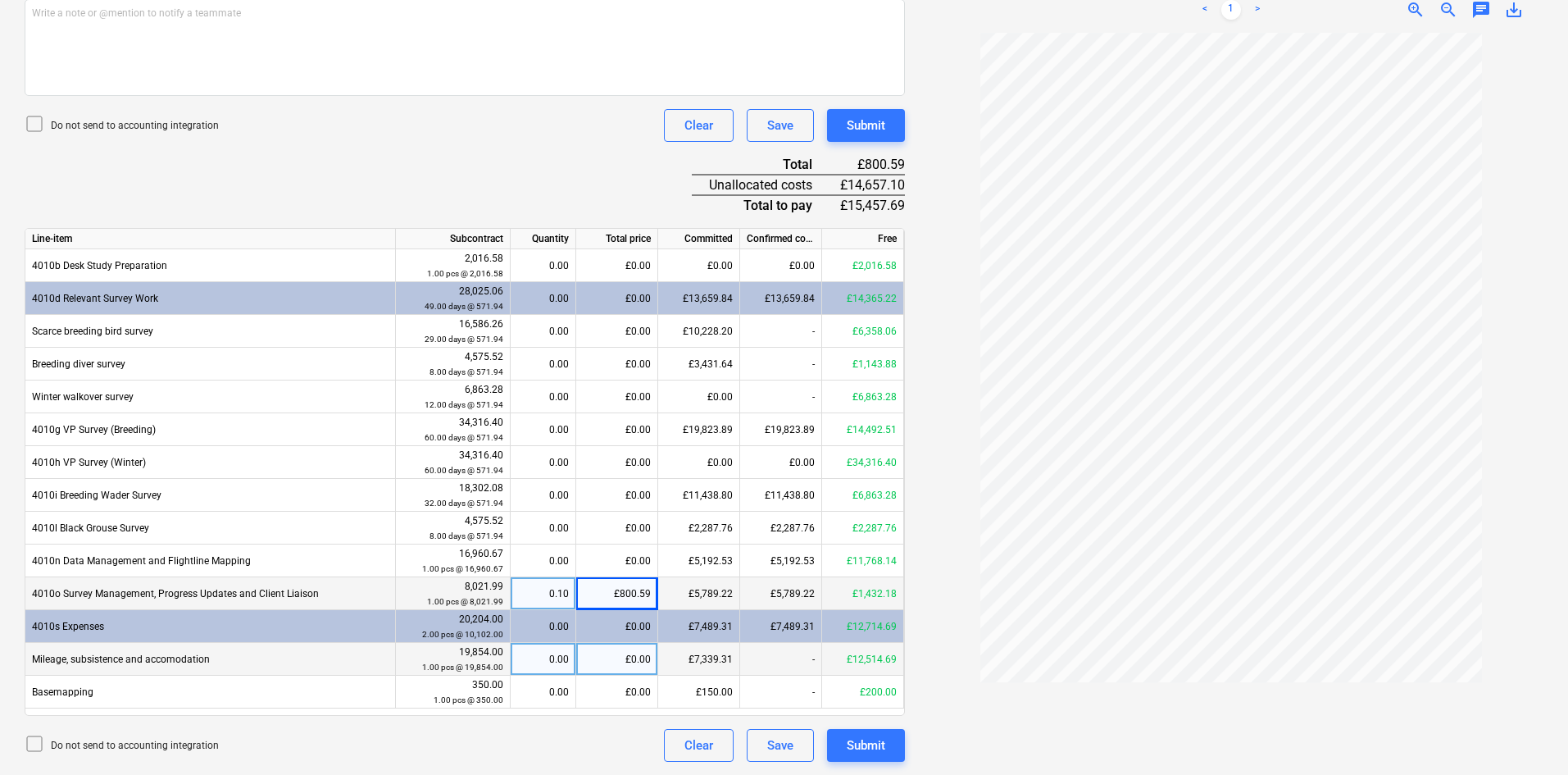
click at [630, 660] on div "£0.00" at bounding box center [617, 659] width 82 height 33
type input "1757.1"
click at [554, 182] on div "Document name help MacGreen Beinn Dearg 2025 breeding season Invoice number (op…" at bounding box center [465, 253] width 880 height 1017
click at [494, 166] on div "Document name help MacGreen Beinn Dearg 2025 breeding season Invoice number (op…" at bounding box center [465, 253] width 880 height 1017
click at [556, 326] on div "0.00" at bounding box center [543, 332] width 52 height 33
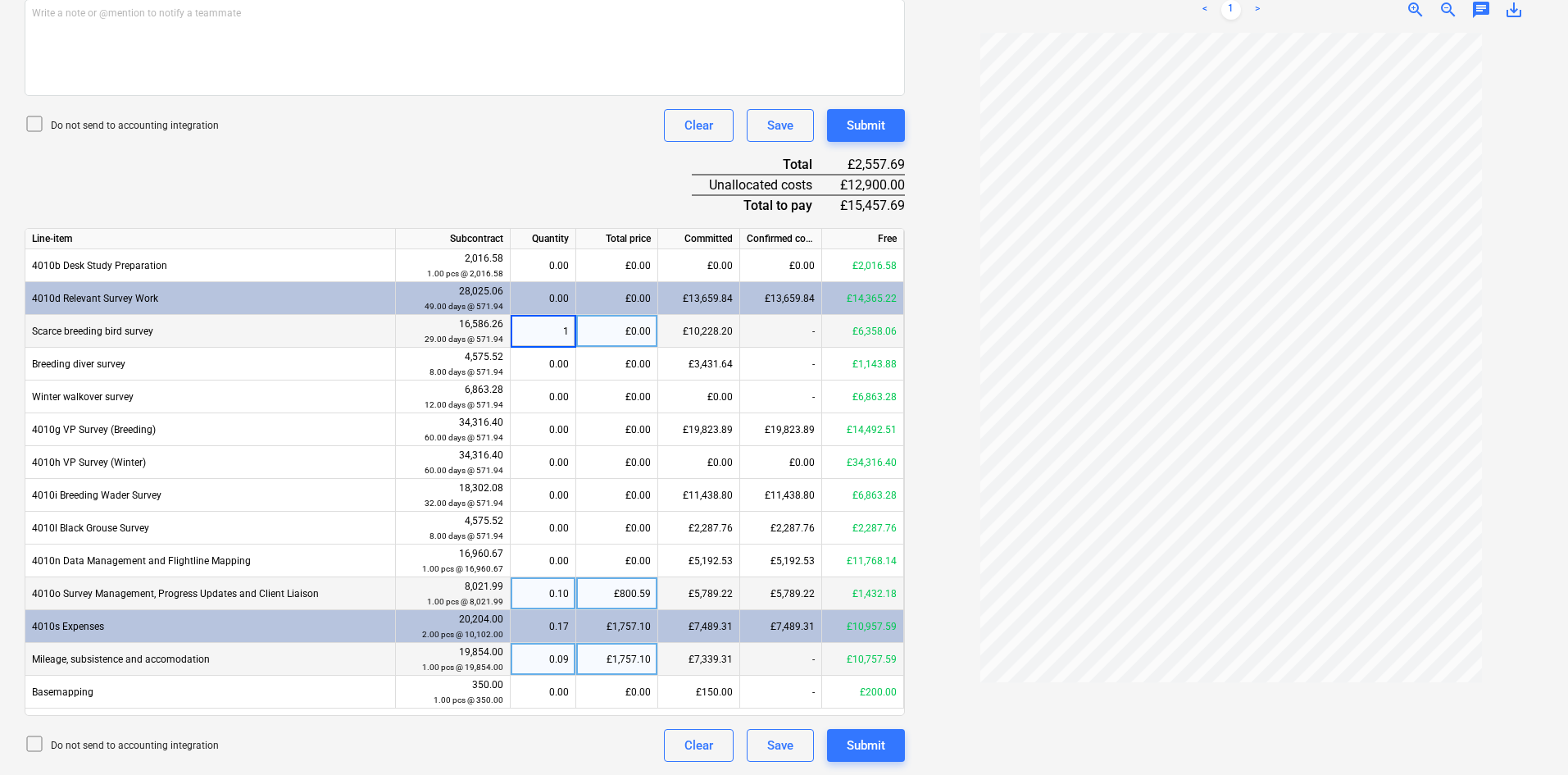
type input "10"
click at [543, 360] on div "0.00" at bounding box center [543, 364] width 52 height 33
type input "2"
click at [520, 214] on div "Document name help MacGreen Beinn Dearg 2025 breeding season Invoice number (op…" at bounding box center [465, 253] width 880 height 1017
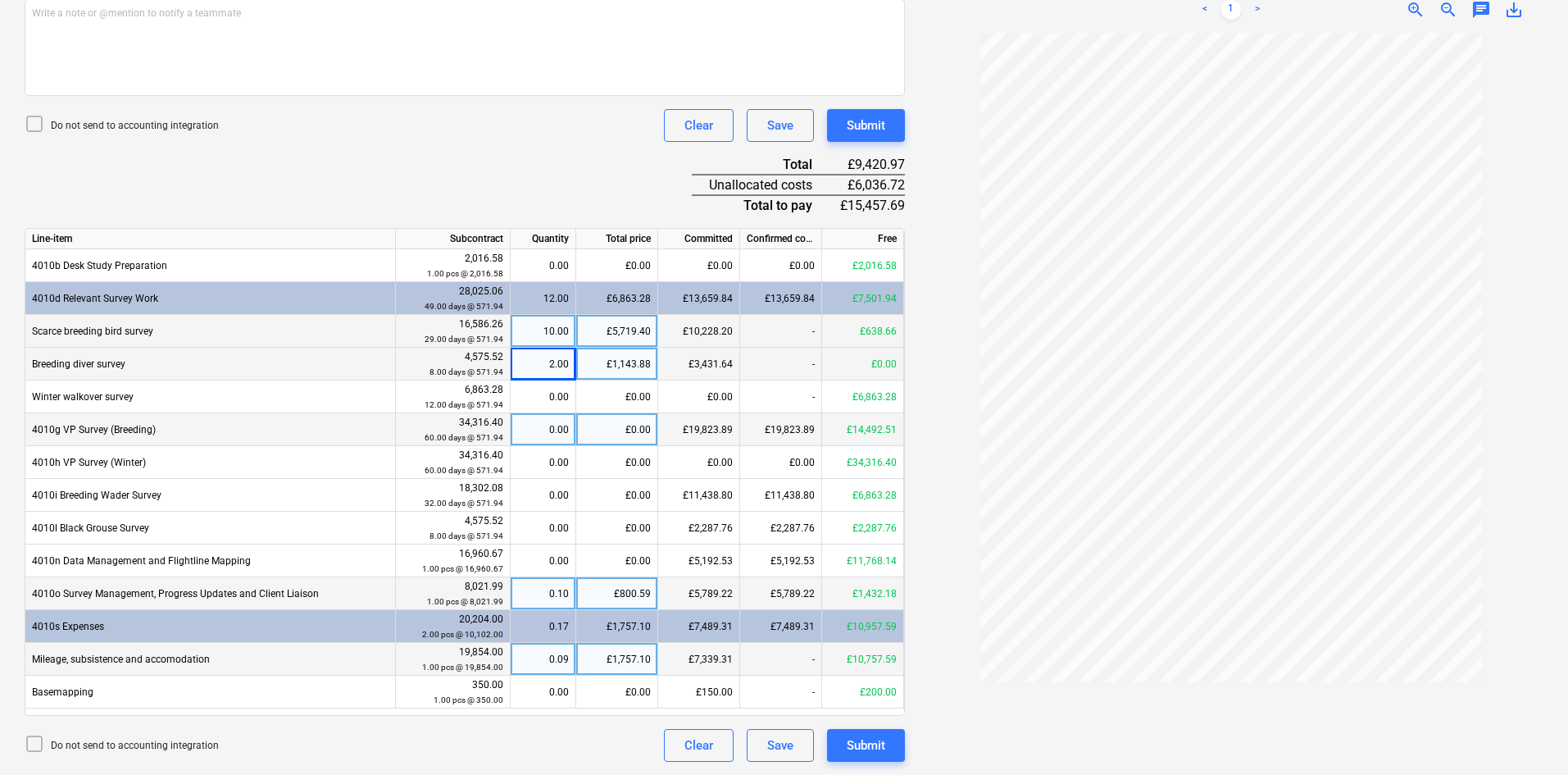
click at [549, 426] on div "0.00" at bounding box center [543, 430] width 52 height 33
type input "10"
click at [320, 162] on div "Document name help MacGreen Beinn Dearg 2025 breeding season Invoice number (op…" at bounding box center [465, 253] width 880 height 1017
click at [537, 333] on div "10.00" at bounding box center [543, 332] width 52 height 33
type input "8"
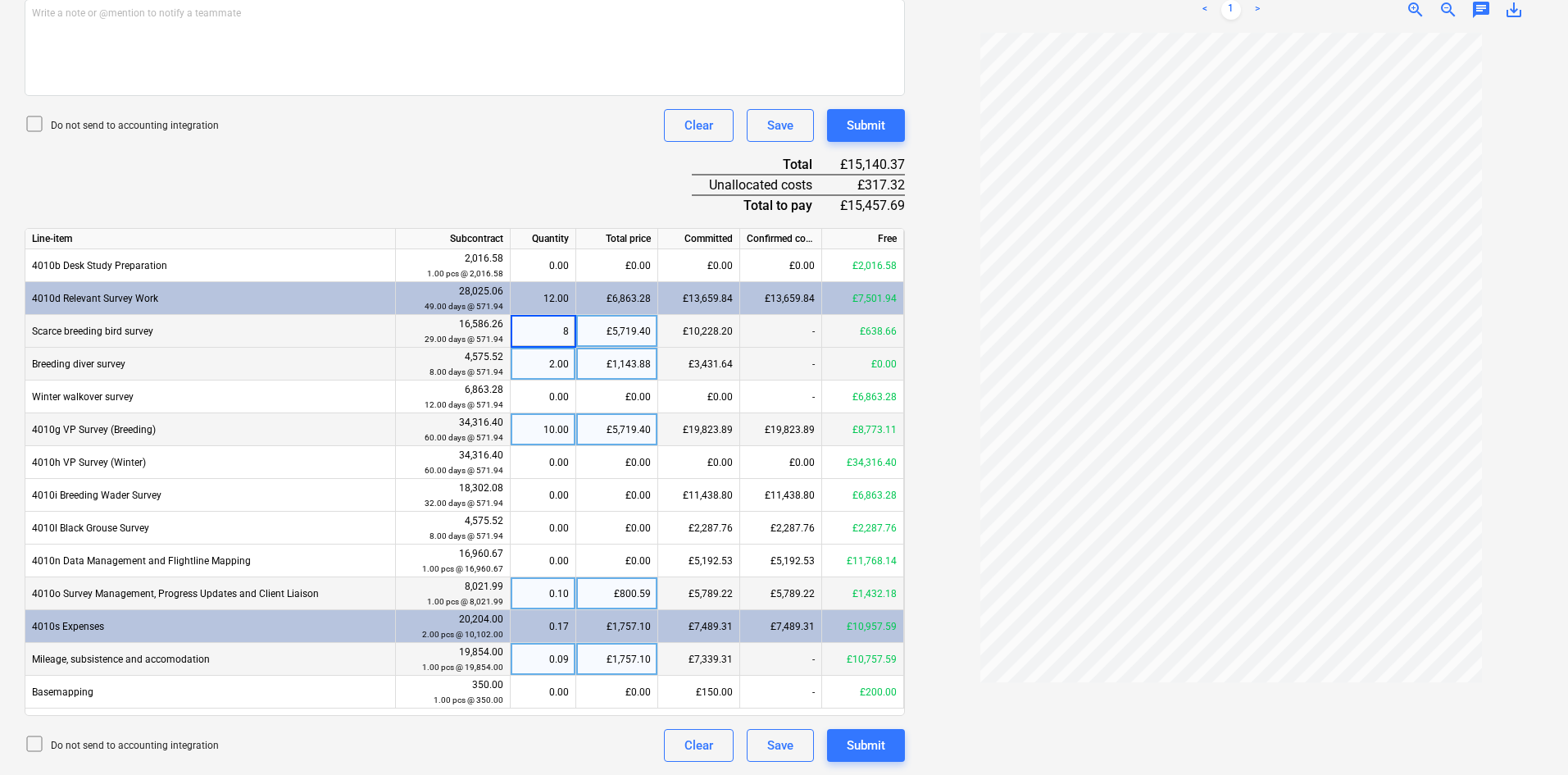
click at [485, 184] on div "Document name help MacGreen Beinn Dearg 2025 breeding season Invoice number (op…" at bounding box center [465, 253] width 880 height 1017
click at [549, 494] on div "0.00" at bounding box center [543, 496] width 52 height 33
type input "5"
click at [388, 180] on div "Document name help MacGreen Beinn Dearg 2025 breeding season Invoice number (op…" at bounding box center [465, 253] width 880 height 1017
click at [539, 425] on div "10.00" at bounding box center [543, 430] width 52 height 33
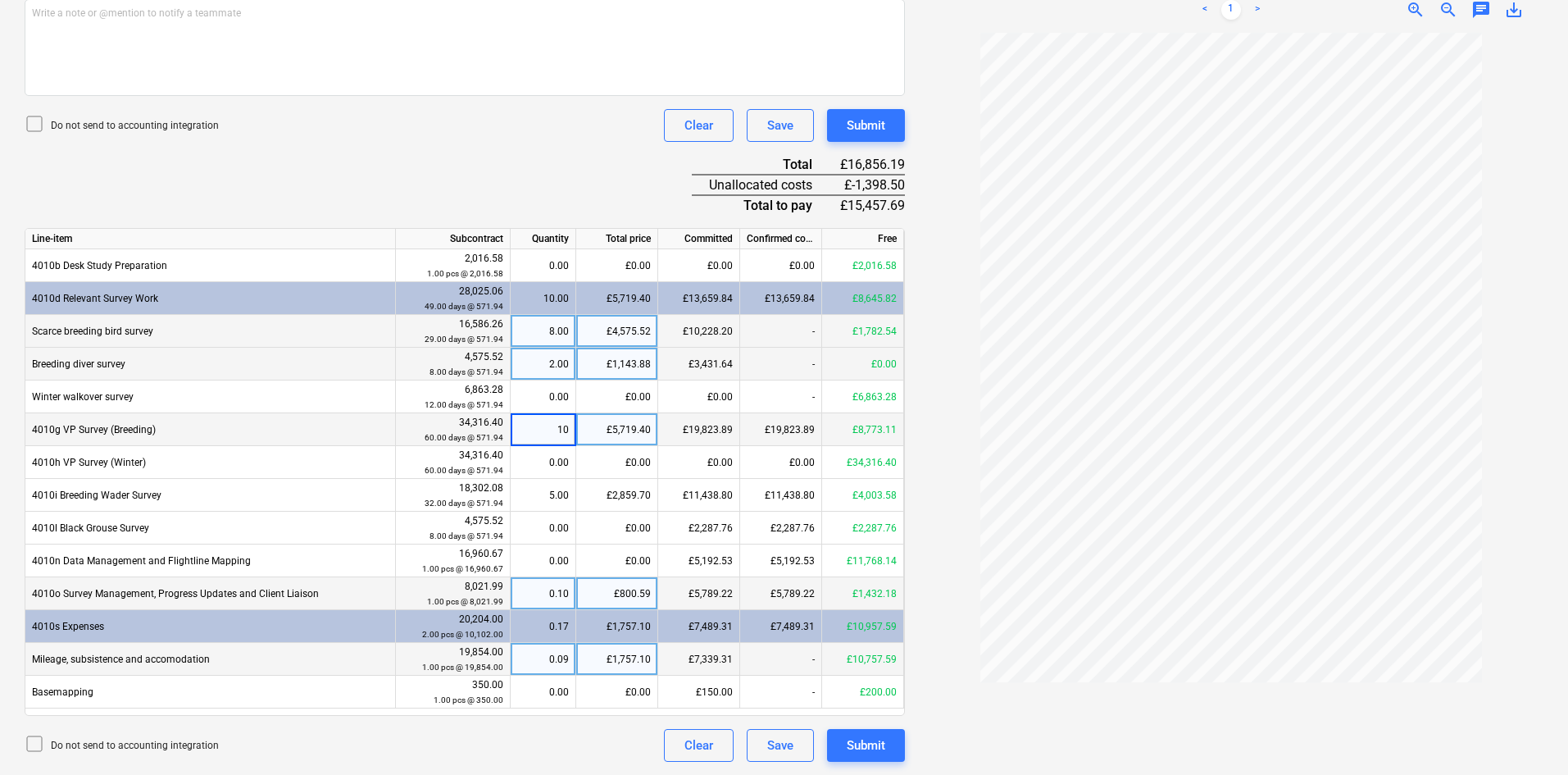
type input "8"
click at [459, 186] on div "Document name help MacGreen Beinn Dearg 2025 breeding season Invoice number (op…" at bounding box center [465, 253] width 880 height 1017
click at [558, 168] on div "Document name help MacGreen Beinn Dearg 2025 breeding season Invoice number (op…" at bounding box center [465, 253] width 880 height 1017
click at [563, 429] on div "8.00" at bounding box center [543, 430] width 52 height 33
type input "7.5"
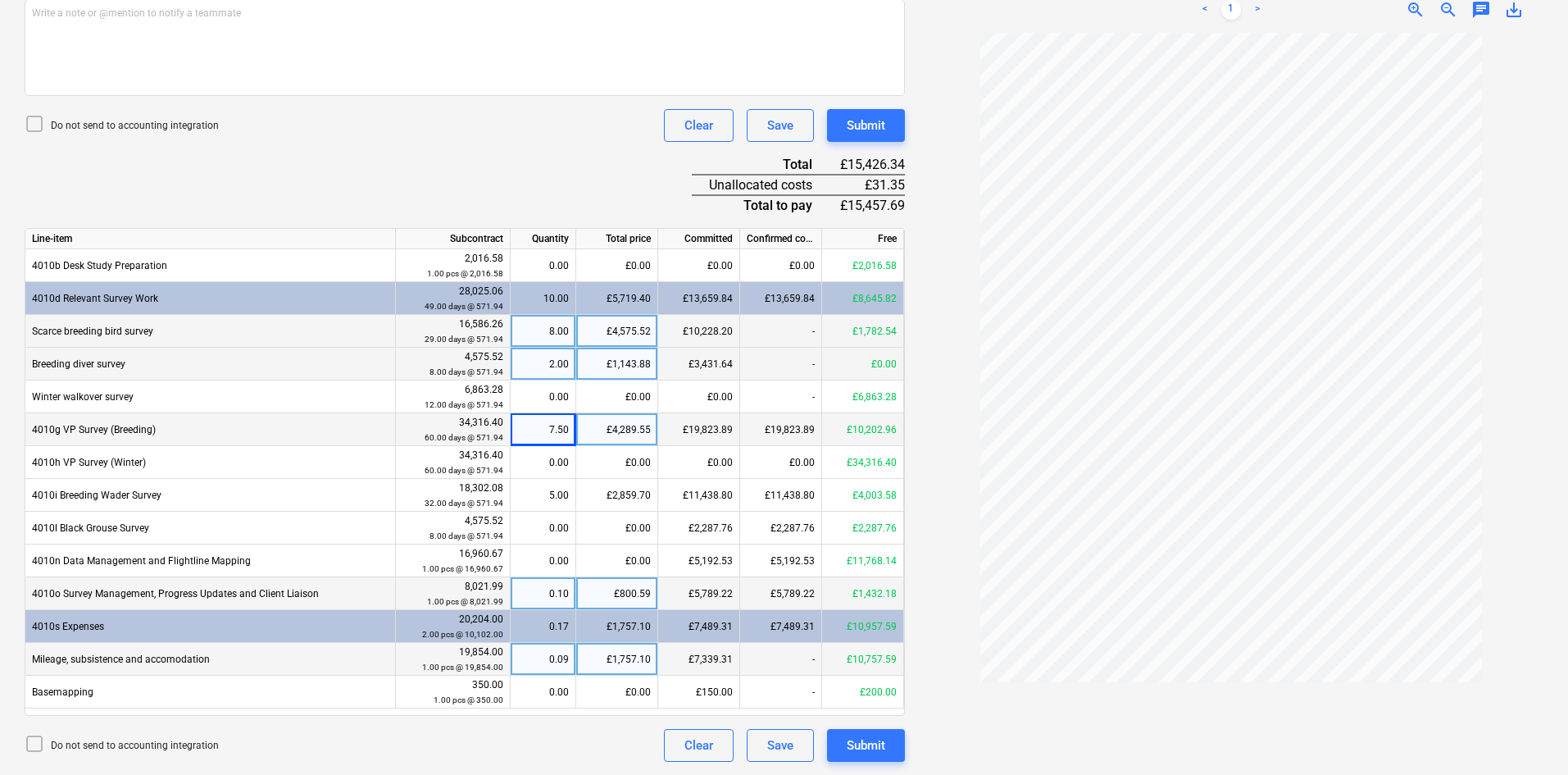
click at [341, 142] on div "Do not send to accounting integration Clear Save Submit" at bounding box center [465, 125] width 880 height 33
click at [601, 423] on div "£4,289.55" at bounding box center [617, 430] width 82 height 33
type input "4320.9"
click at [570, 181] on div "Document name help MacGreen Beinn Dearg 2025 breeding season Invoice number (op…" at bounding box center [465, 253] width 880 height 1017
click at [879, 740] on div "Submit" at bounding box center [866, 745] width 39 height 21
